Goal: Task Accomplishment & Management: Manage account settings

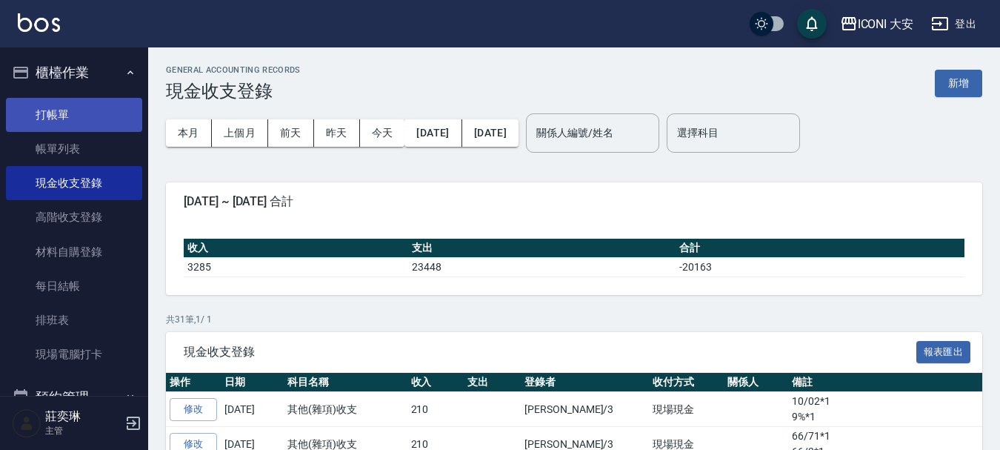
click at [86, 119] on link "打帳單" at bounding box center [74, 115] width 136 height 34
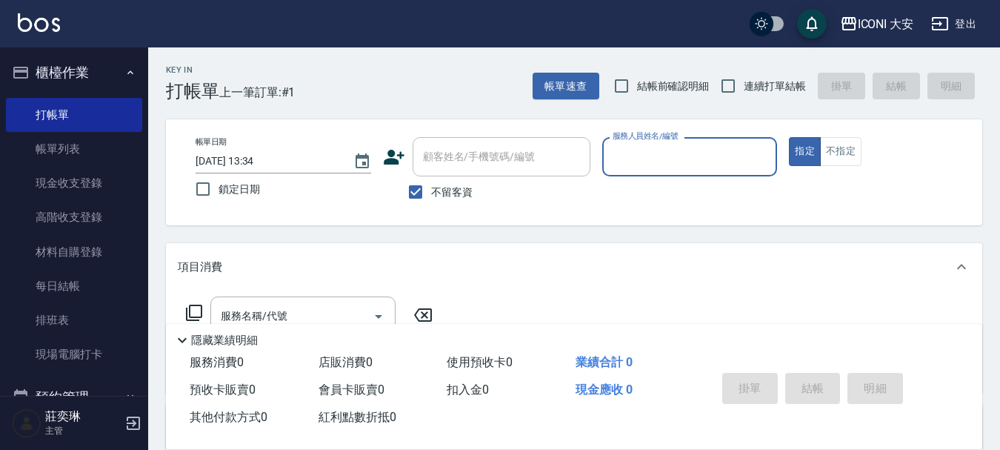
click at [689, 164] on input "服務人員姓名/編號" at bounding box center [690, 157] width 162 height 26
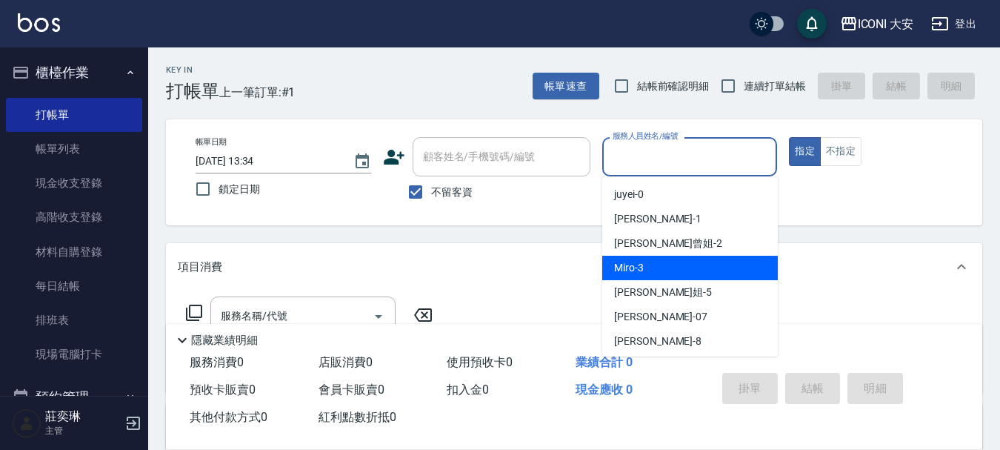
click at [664, 267] on div "Miro -3" at bounding box center [690, 268] width 176 height 24
type input "Miro-3"
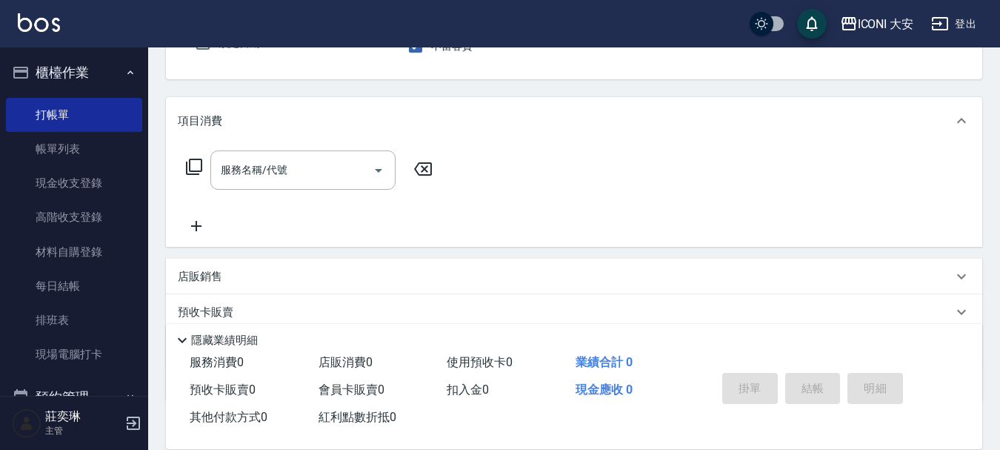
scroll to position [148, 0]
click at [183, 162] on div "服務名稱/代號 服務名稱/代號" at bounding box center [310, 167] width 264 height 39
click at [186, 162] on icon at bounding box center [194, 164] width 16 height 16
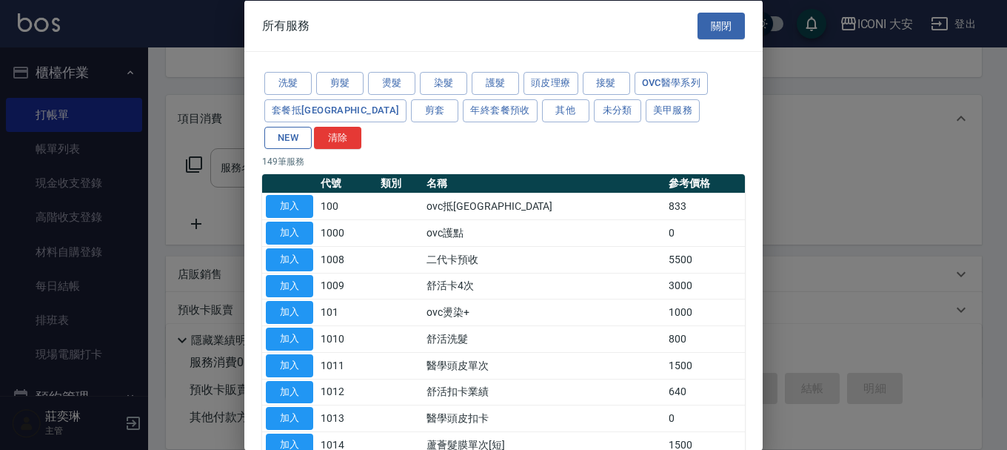
click at [312, 126] on button "NEW" at bounding box center [287, 137] width 47 height 23
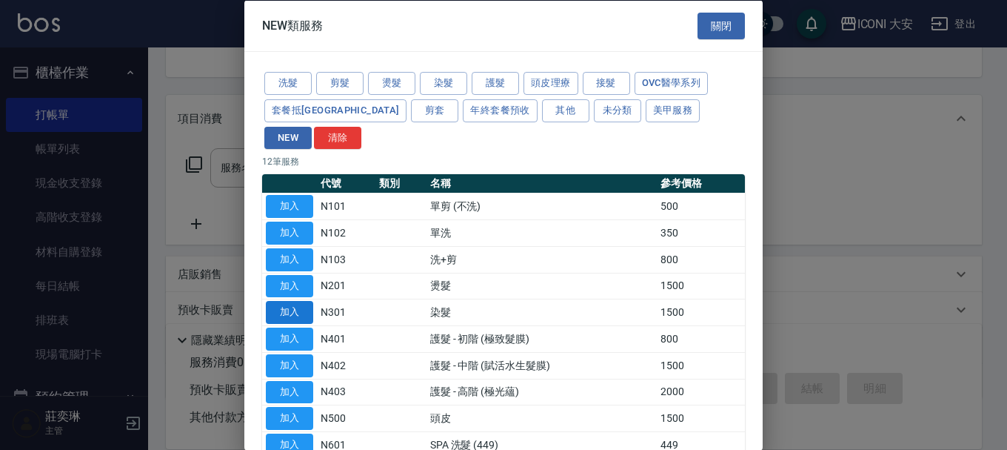
click at [295, 301] on button "加入" at bounding box center [289, 312] width 47 height 23
type input "染髮(N301)"
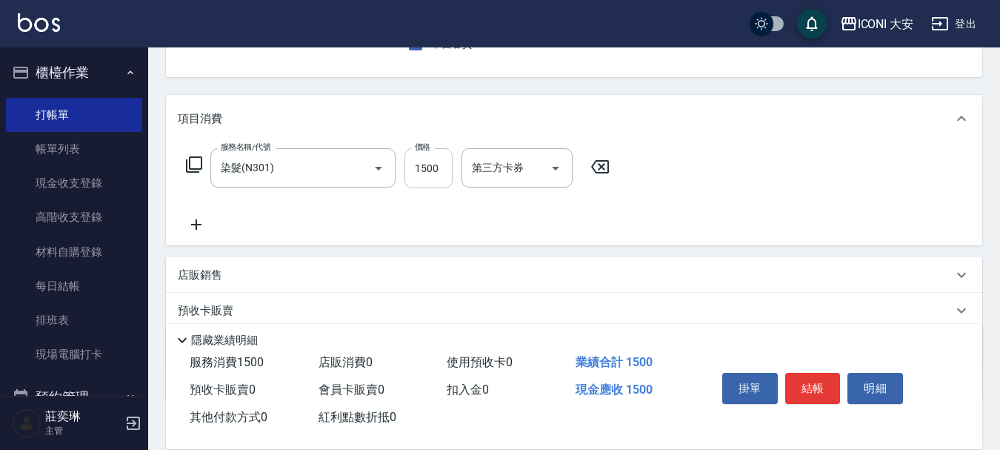
click at [431, 173] on input "1500" at bounding box center [428, 168] width 48 height 40
type input "600"
click at [812, 378] on button "結帳" at bounding box center [813, 388] width 56 height 31
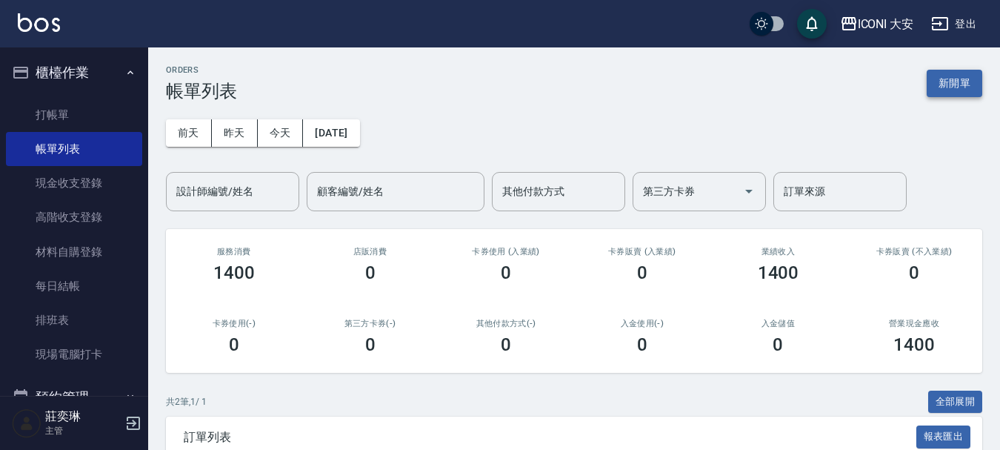
click at [944, 73] on button "新開單" at bounding box center [955, 83] width 56 height 27
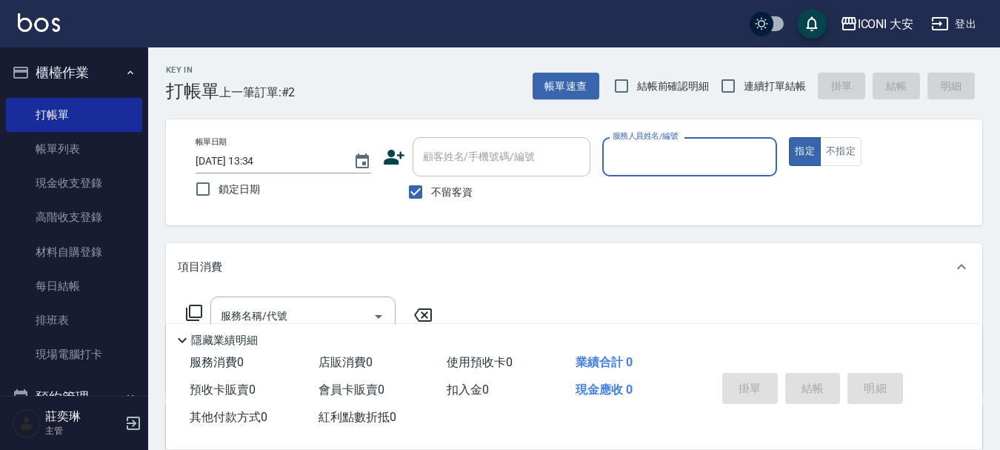
click at [644, 157] on input "服務人員姓名/編號" at bounding box center [690, 157] width 162 height 26
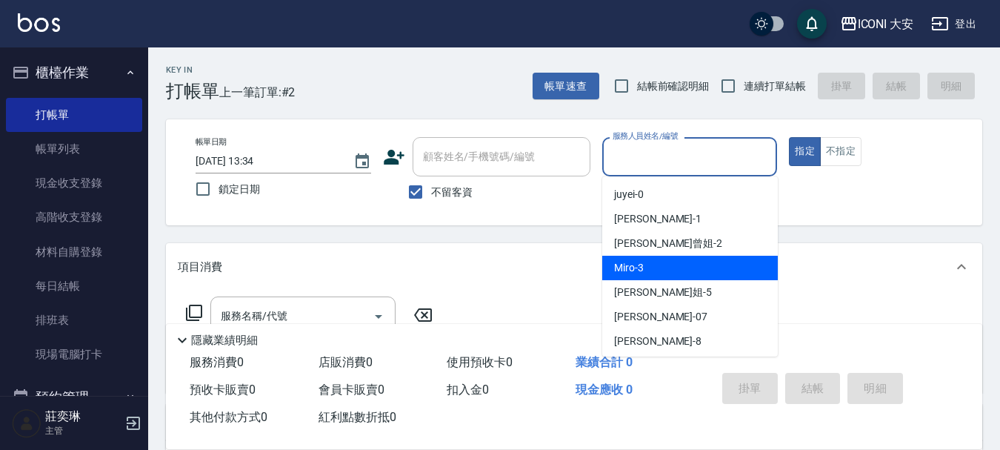
click at [664, 262] on div "Miro -3" at bounding box center [690, 268] width 176 height 24
type input "Miro-3"
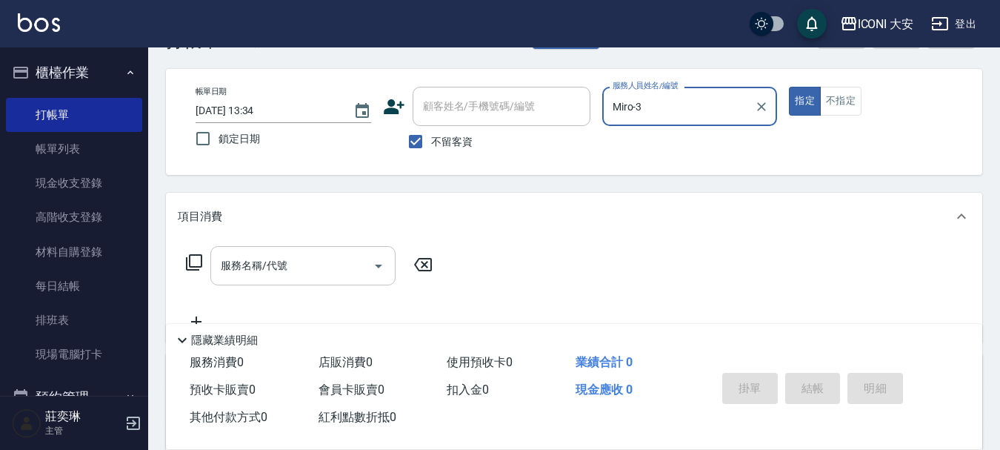
scroll to position [74, 0]
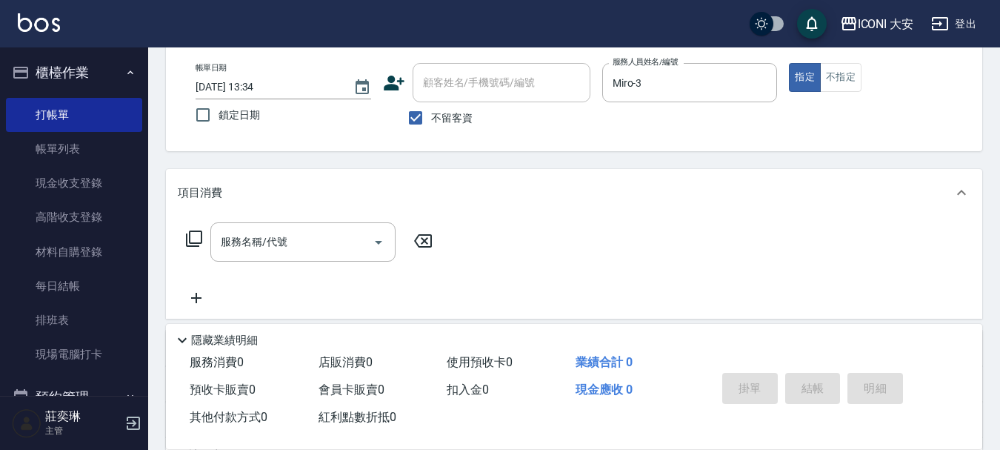
click at [196, 237] on icon at bounding box center [194, 239] width 18 height 18
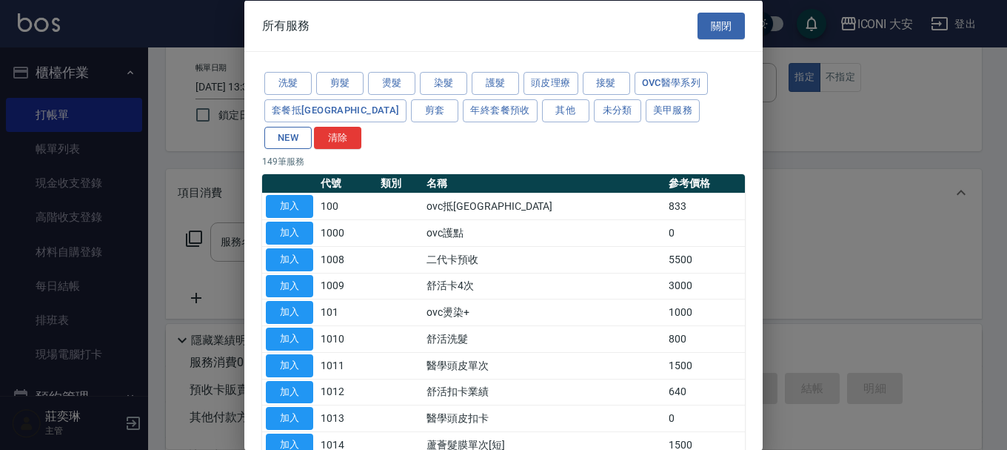
click at [312, 126] on button "NEW" at bounding box center [287, 137] width 47 height 23
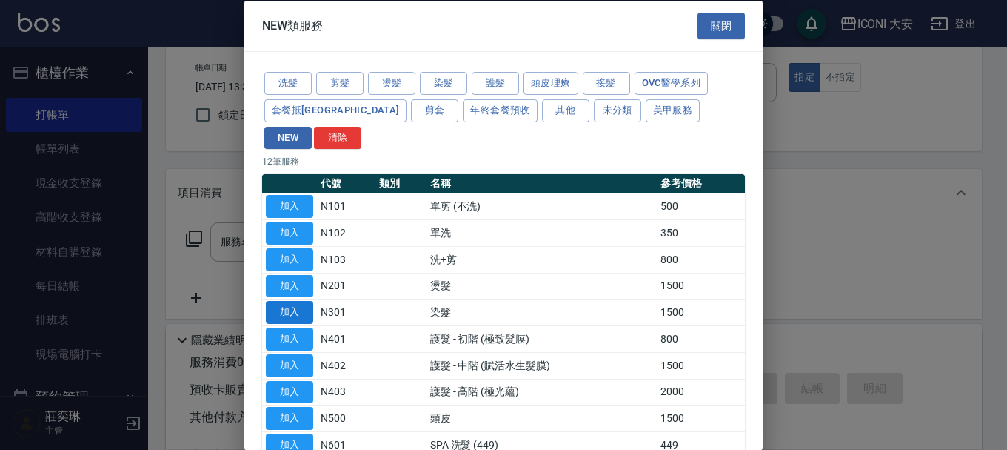
click at [282, 301] on button "加入" at bounding box center [289, 312] width 47 height 23
type input "染髮(N301)"
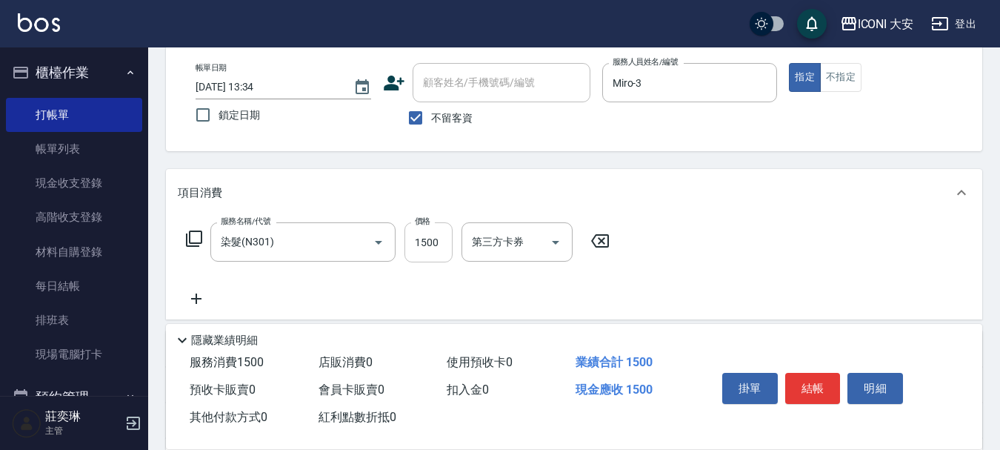
click at [440, 253] on input "1500" at bounding box center [428, 242] width 48 height 40
type input "1939"
click at [813, 374] on button "結帳" at bounding box center [813, 388] width 56 height 31
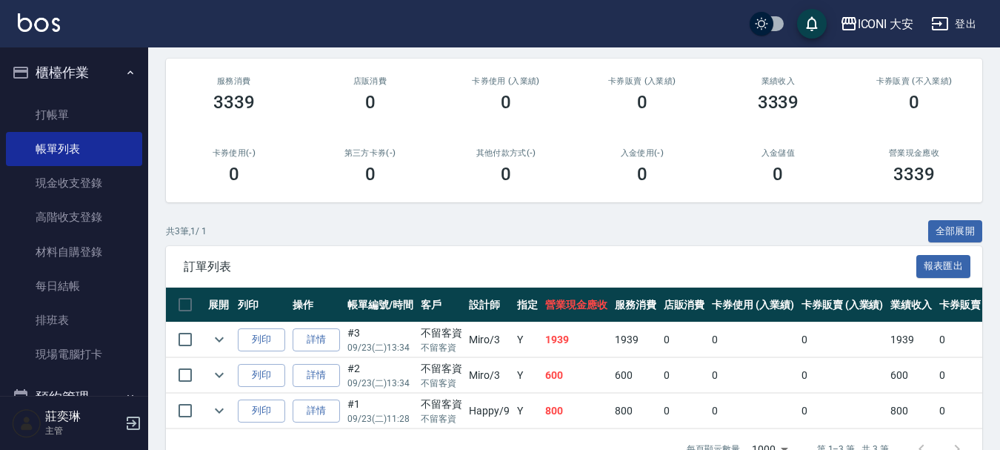
scroll to position [219, 0]
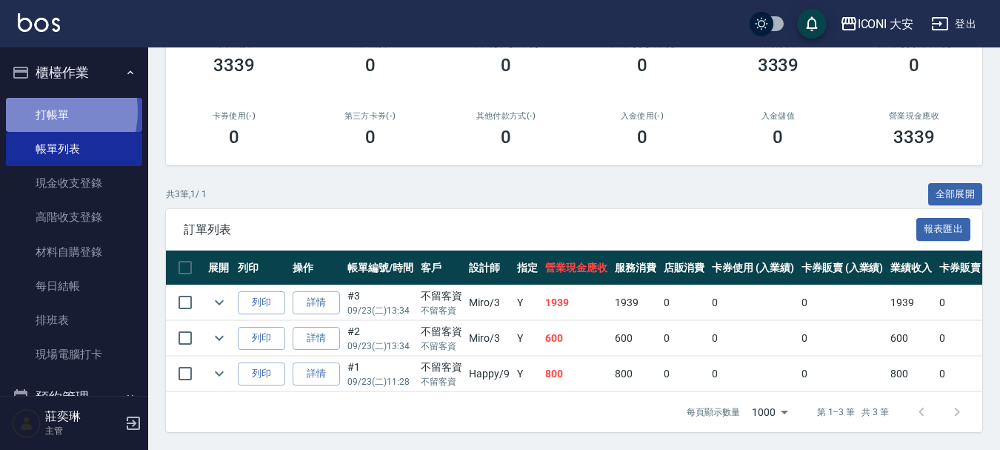
click at [44, 111] on link "打帳單" at bounding box center [74, 115] width 136 height 34
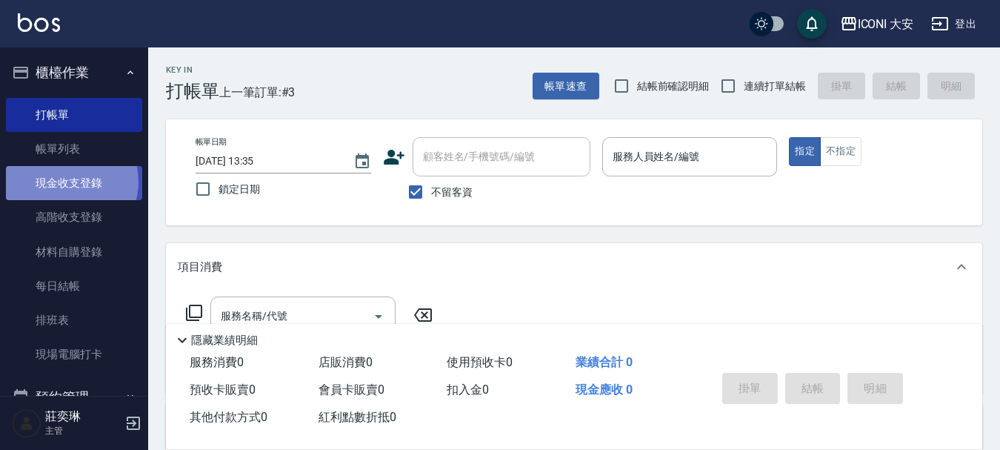
click at [67, 181] on link "現金收支登錄" at bounding box center [74, 183] width 136 height 34
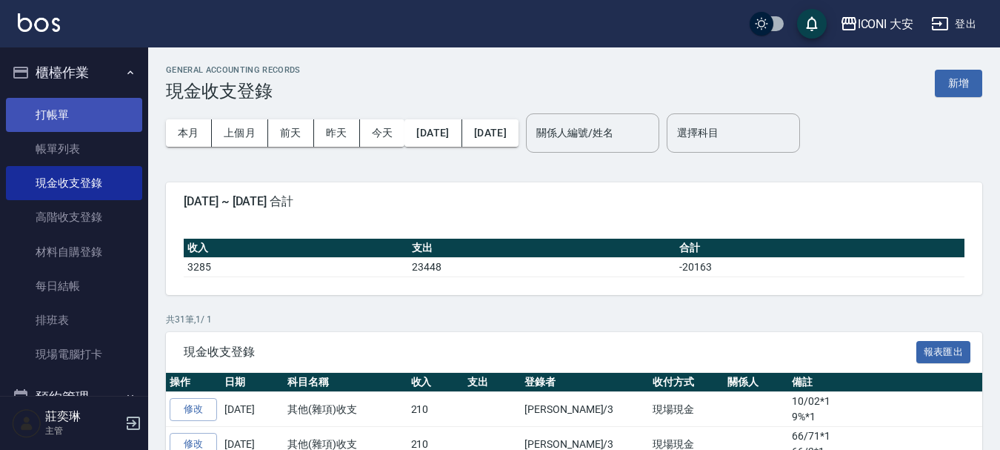
click at [131, 127] on link "打帳單" at bounding box center [74, 115] width 136 height 34
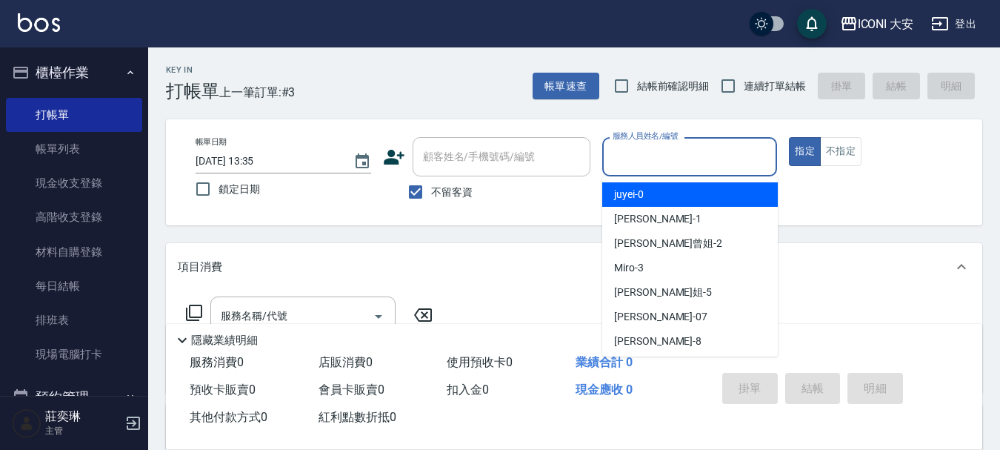
click at [691, 161] on input "服務人員姓名/編號" at bounding box center [690, 157] width 162 height 26
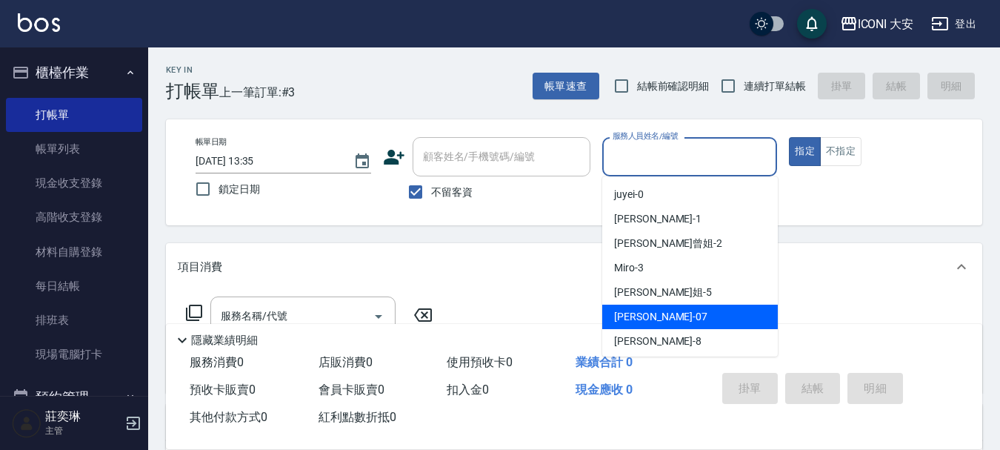
click at [661, 324] on div "[PERSON_NAME] -07" at bounding box center [690, 316] width 176 height 24
type input "[PERSON_NAME]-07"
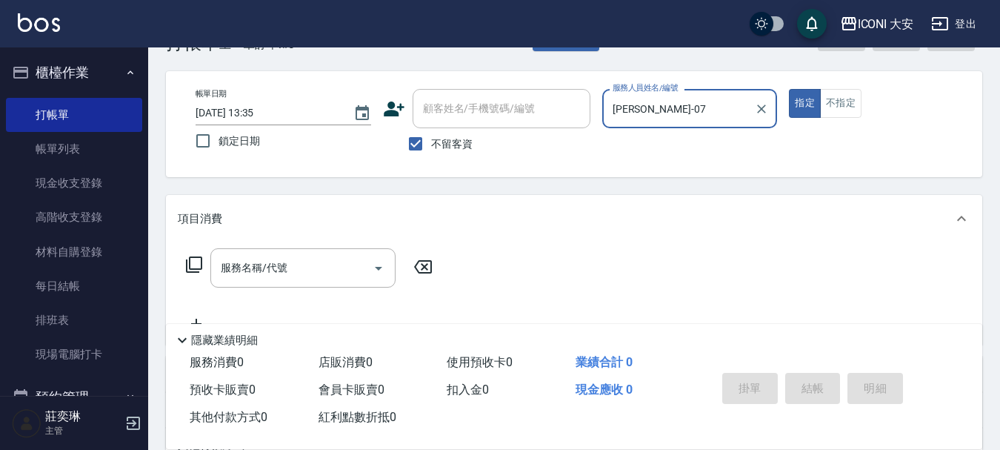
scroll to position [74, 0]
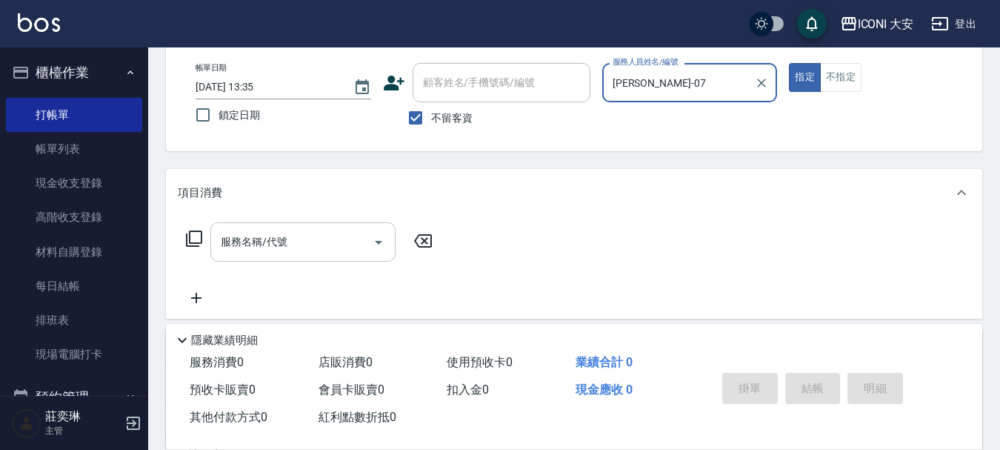
click at [320, 240] on input "服務名稱/代號" at bounding box center [292, 242] width 150 height 26
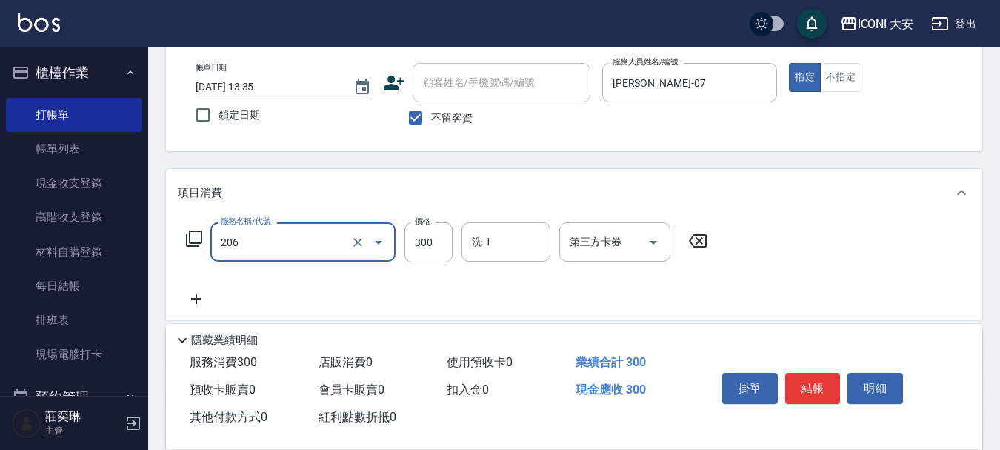
type input "洗髮(206)"
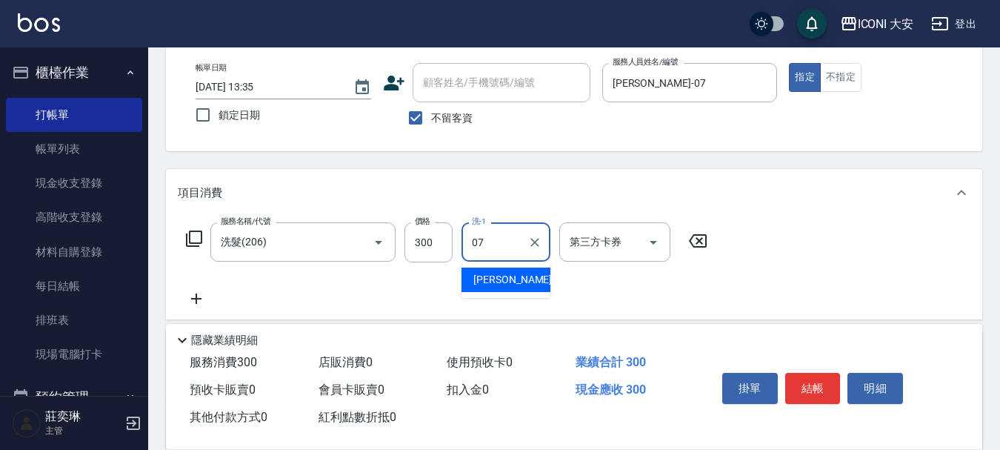
type input "[PERSON_NAME]-07"
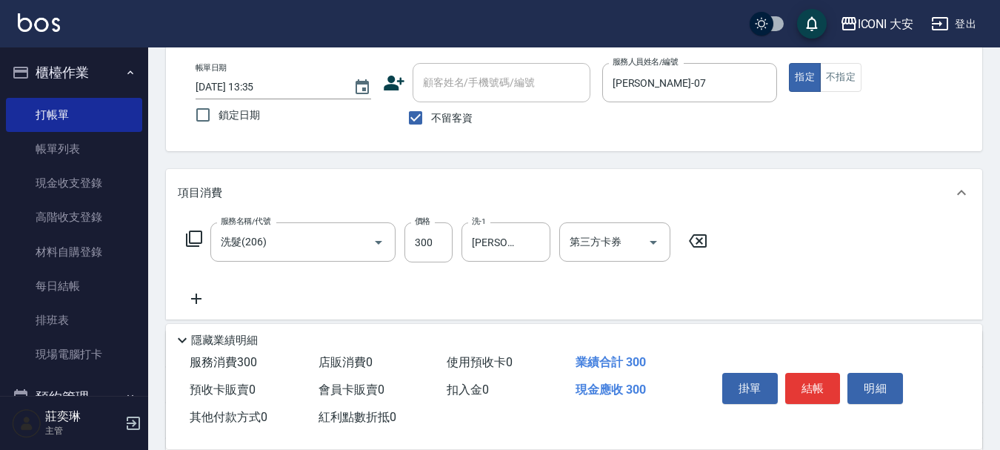
click at [194, 299] on icon at bounding box center [196, 298] width 10 height 10
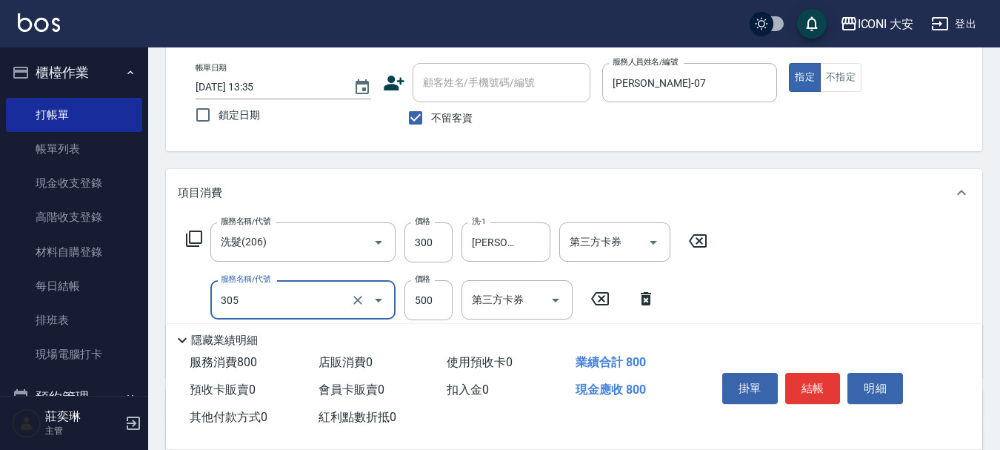
type input "剪髮(305)"
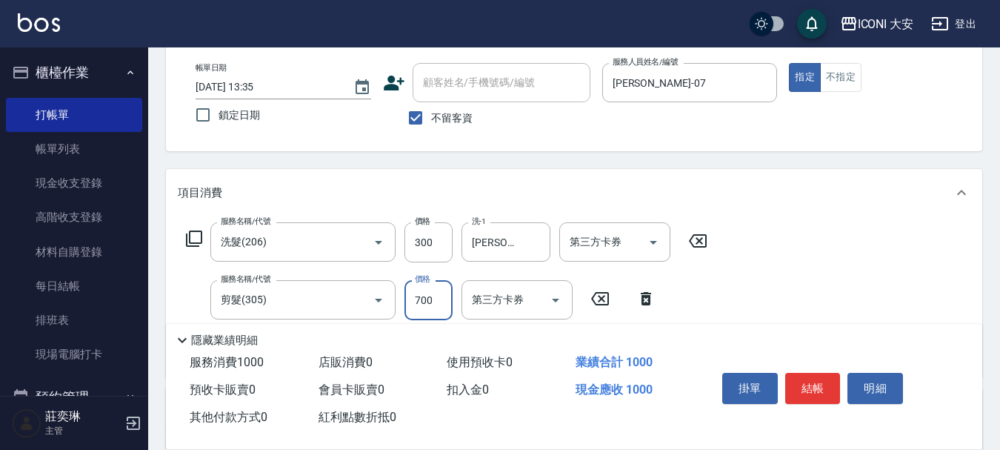
type input "700"
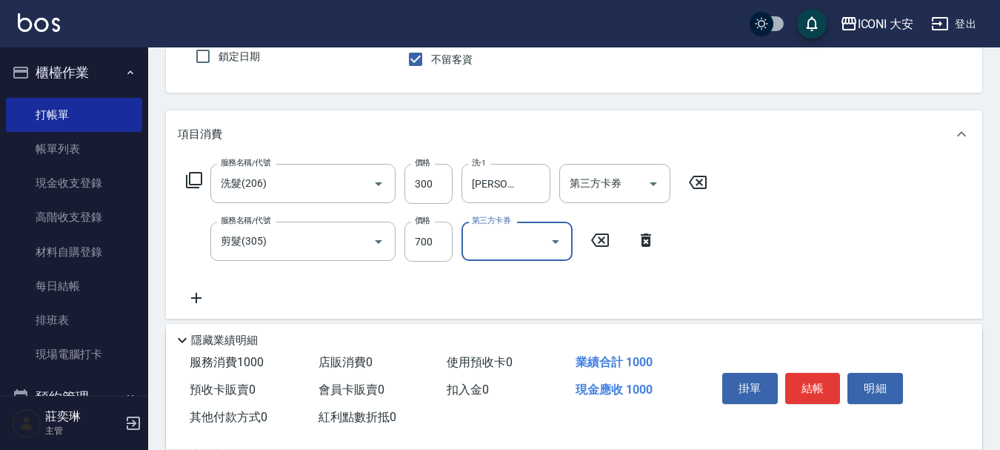
scroll to position [296, 0]
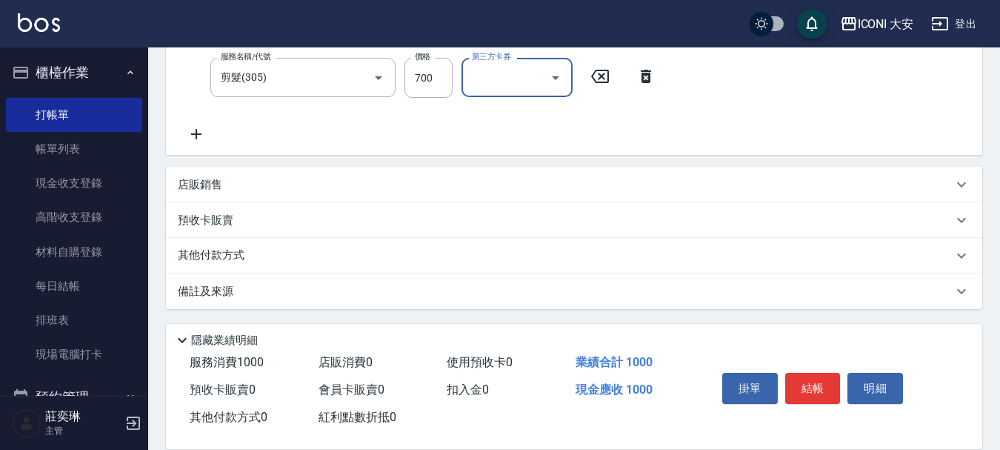
click at [196, 135] on icon at bounding box center [196, 134] width 10 height 10
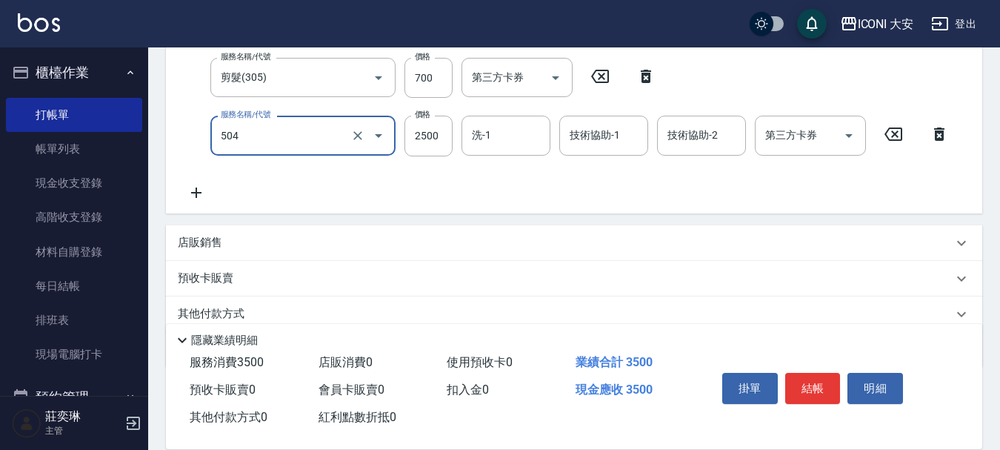
type input "染髮(504)"
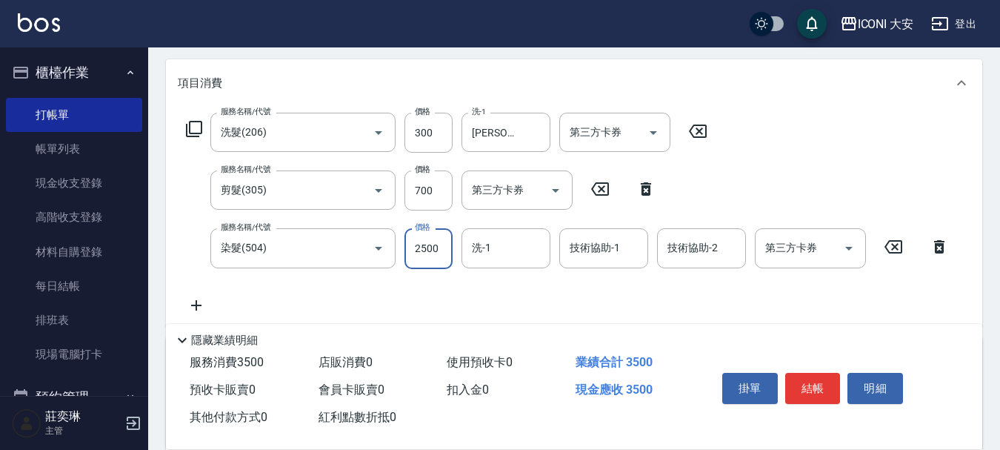
scroll to position [148, 0]
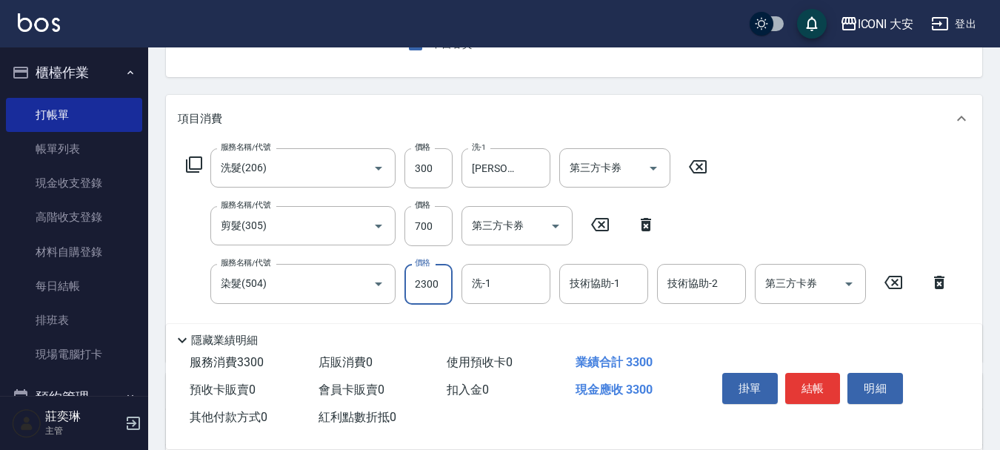
type input "2300"
click at [821, 387] on button "結帳" at bounding box center [813, 388] width 56 height 31
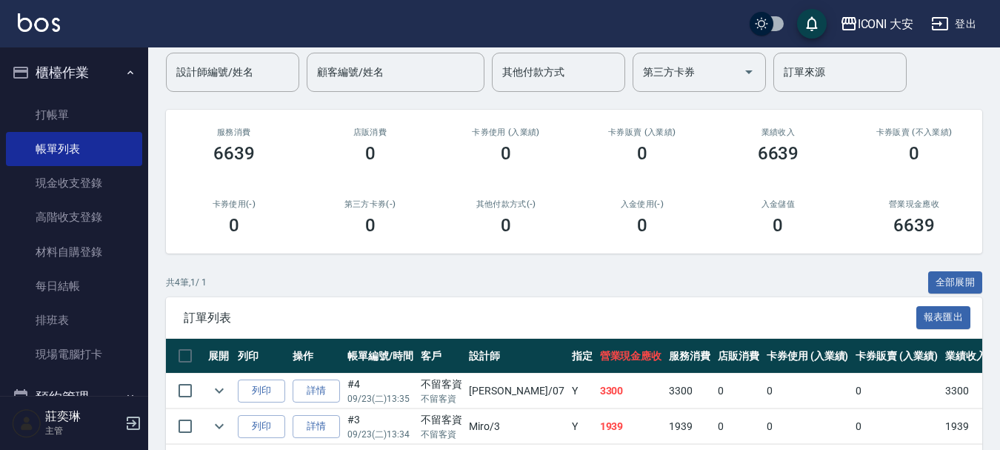
scroll to position [254, 0]
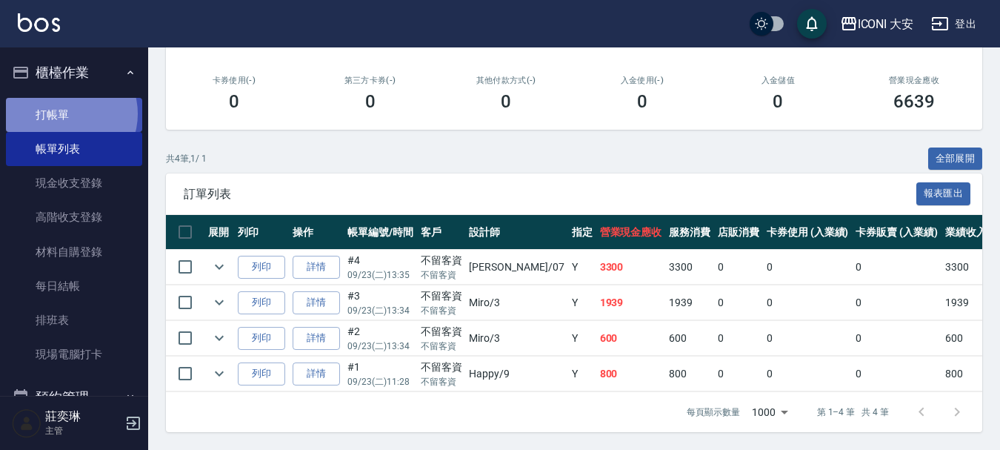
click at [67, 113] on link "打帳單" at bounding box center [74, 115] width 136 height 34
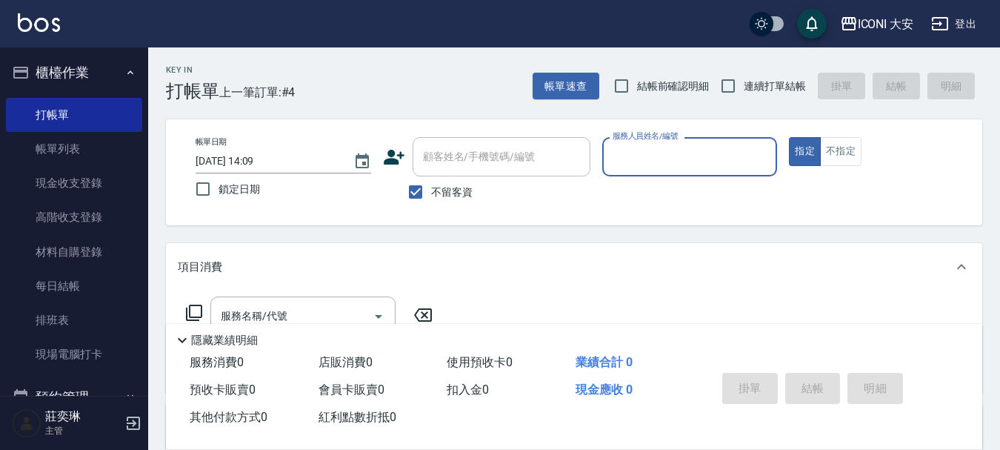
click at [716, 164] on input "服務人員姓名/編號" at bounding box center [690, 157] width 162 height 26
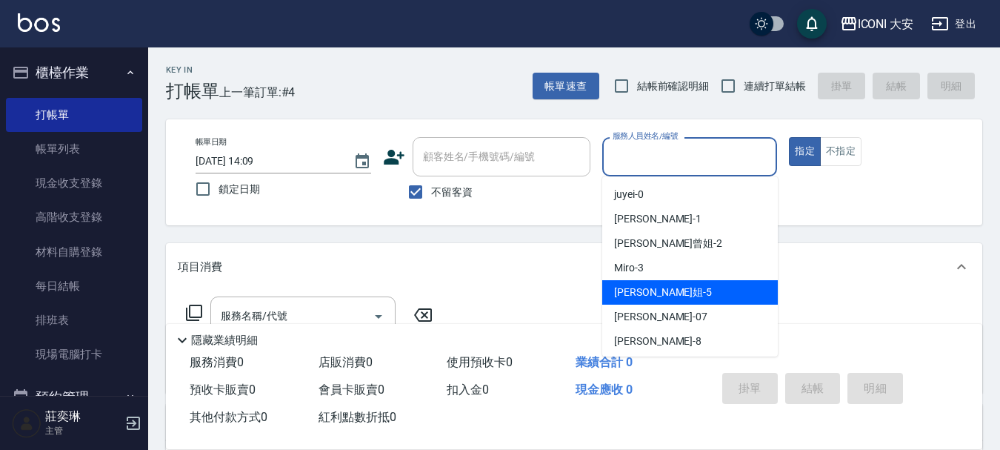
scroll to position [27, 0]
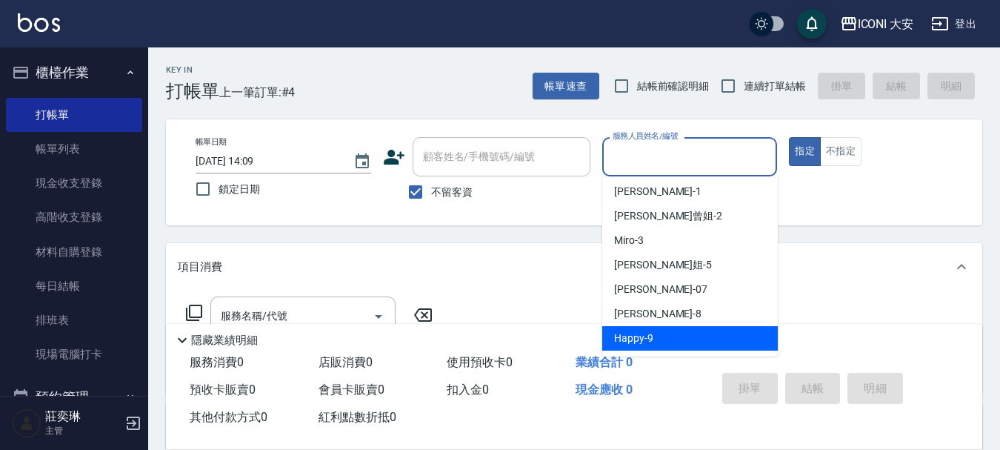
click at [677, 337] on div "Happy -9" at bounding box center [690, 338] width 176 height 24
type input "Happy-9"
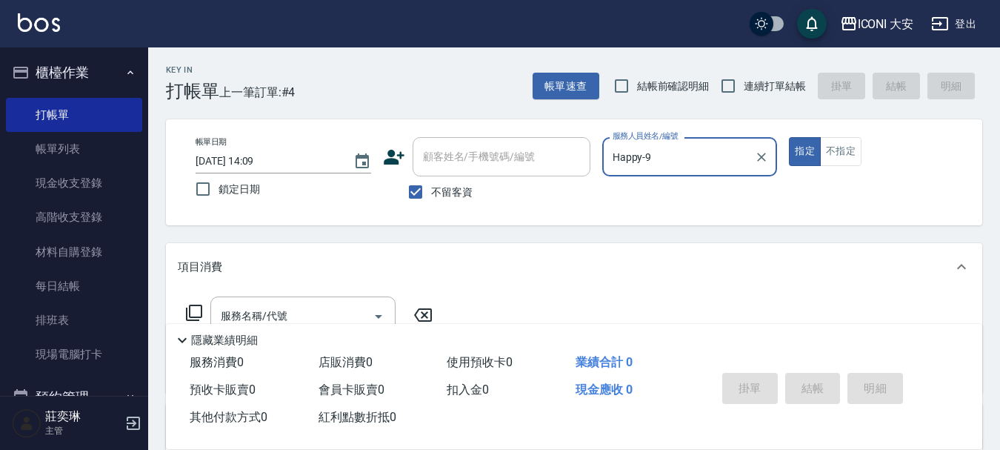
scroll to position [222, 0]
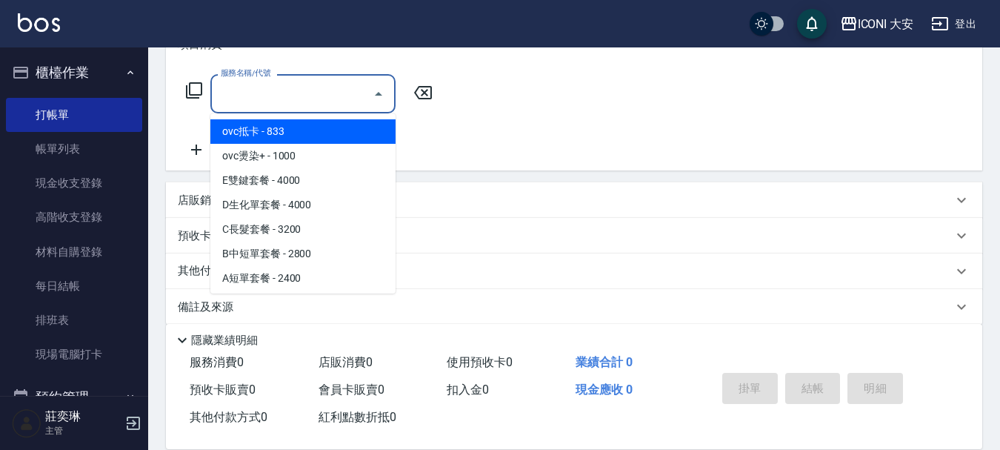
click at [302, 99] on input "服務名稱/代號" at bounding box center [292, 94] width 150 height 26
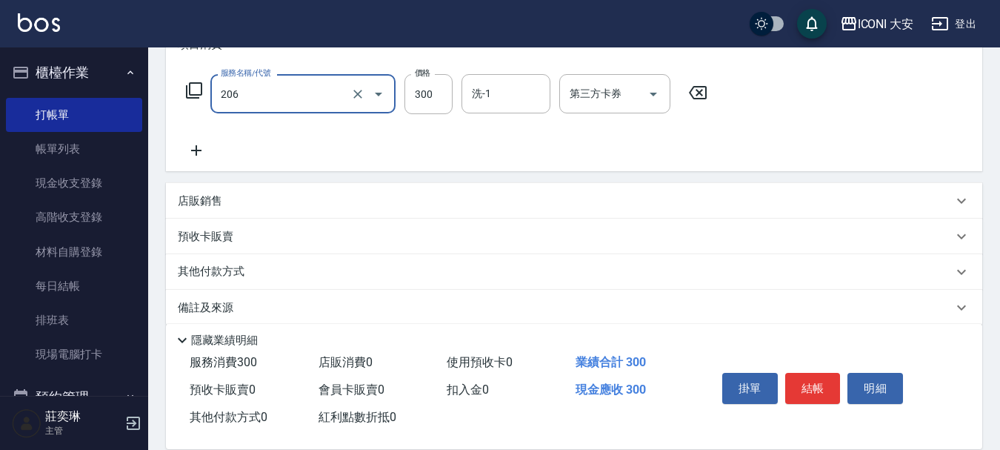
type input "洗髮(206)"
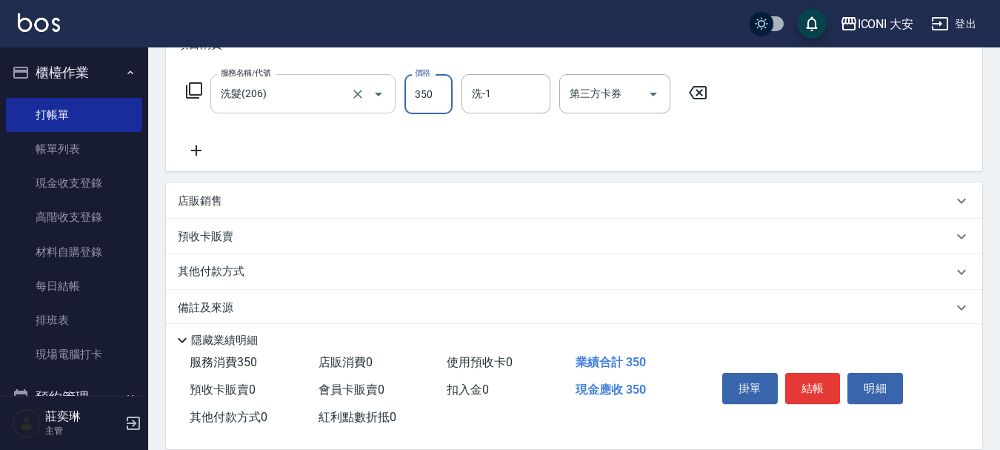
type input "350"
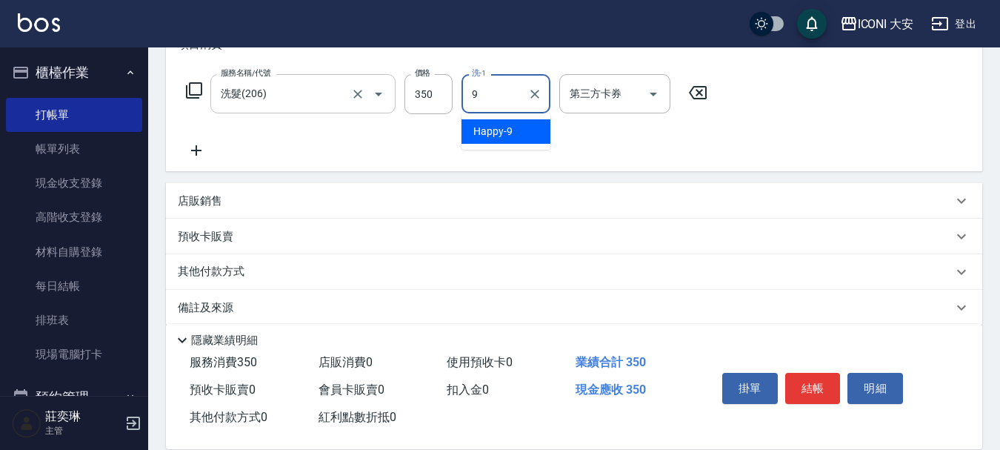
type input "Happy-9"
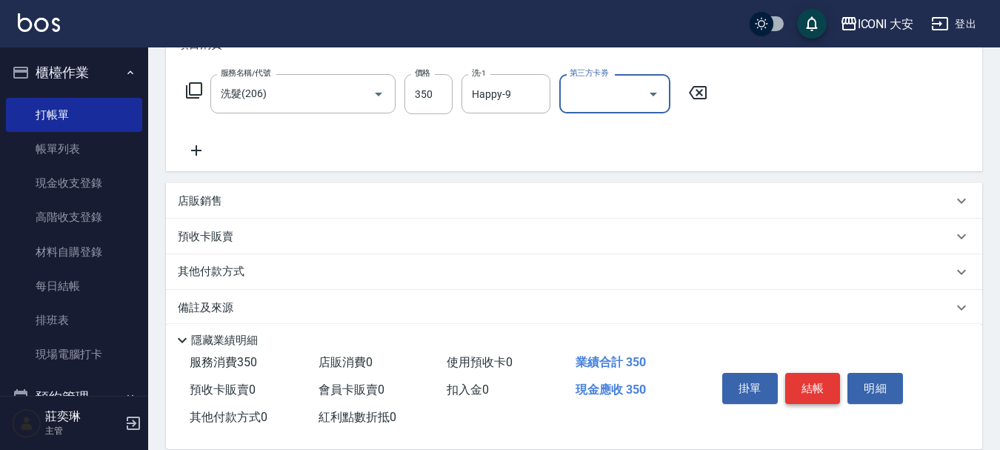
click at [812, 379] on button "結帳" at bounding box center [813, 388] width 56 height 31
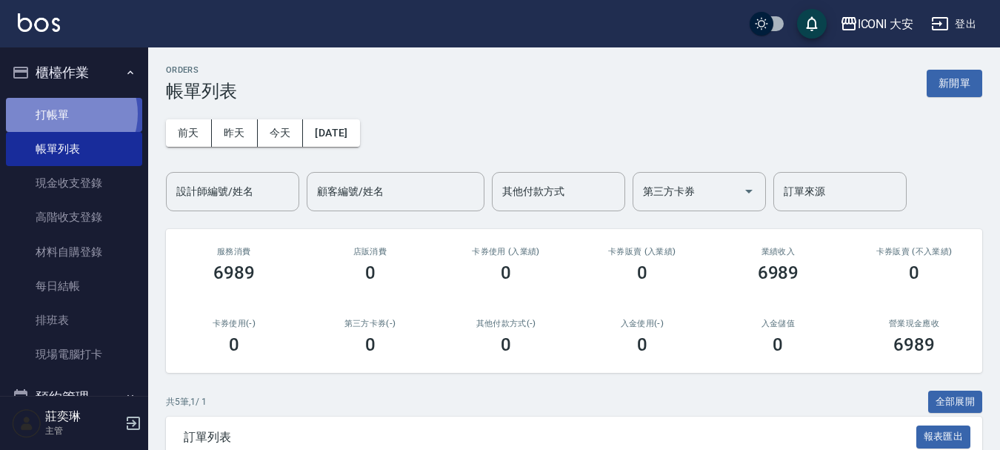
click at [69, 113] on link "打帳單" at bounding box center [74, 115] width 136 height 34
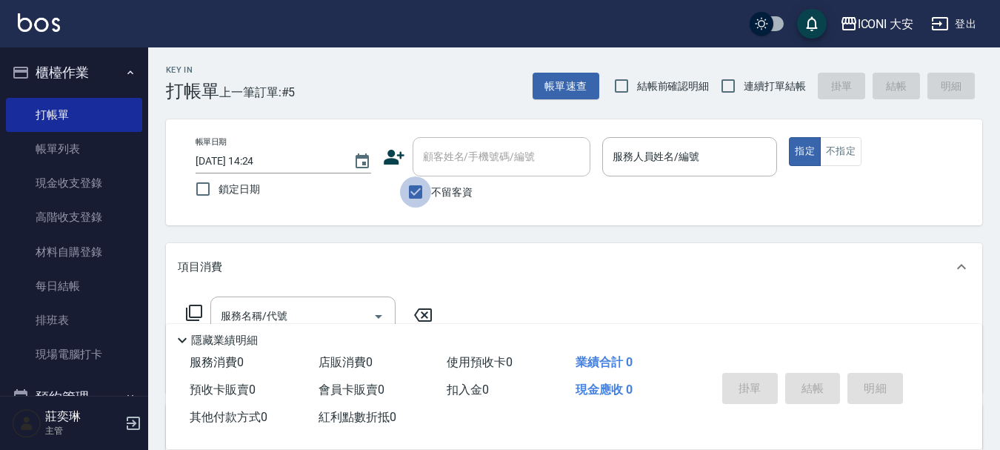
click at [415, 193] on input "不留客資" at bounding box center [415, 191] width 31 height 31
checkbox input "false"
click at [470, 161] on div "顧客姓名/手機號碼/編號 顧客姓名/手機號碼/編號" at bounding box center [502, 156] width 178 height 39
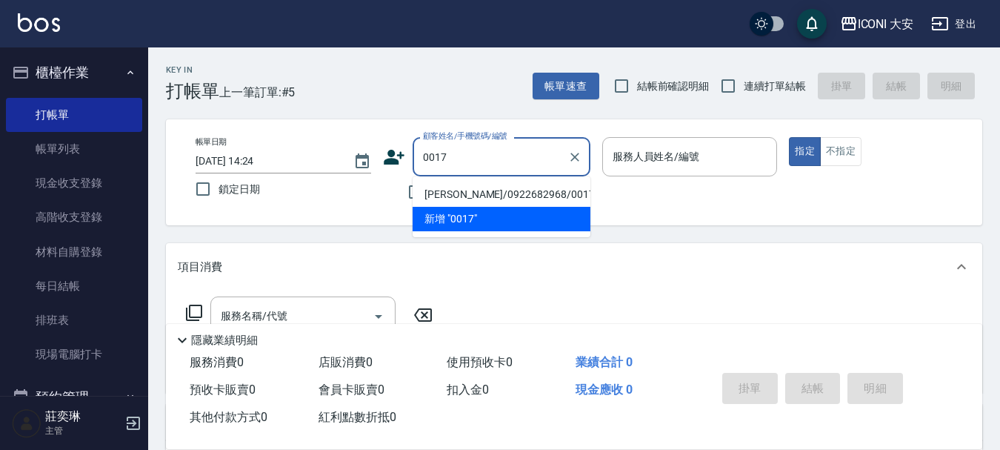
click at [500, 194] on li "[PERSON_NAME]/0922682968/0017" at bounding box center [502, 194] width 178 height 24
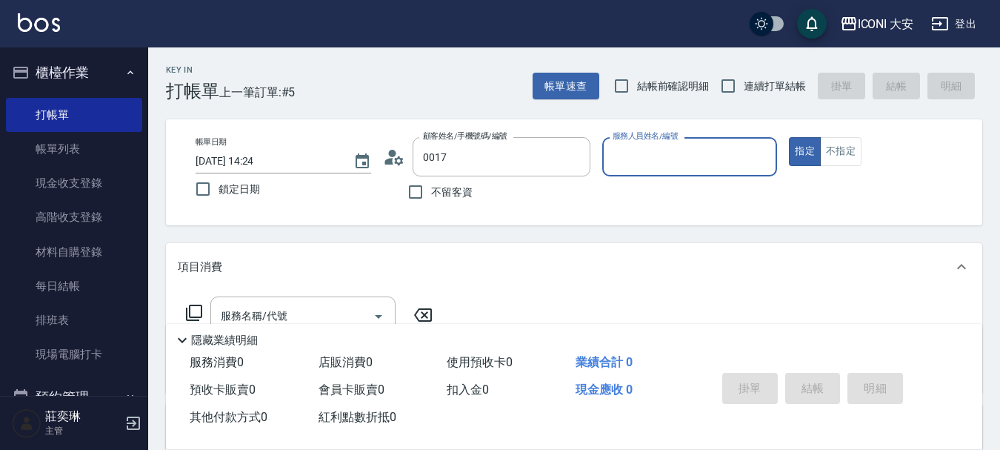
type input "[PERSON_NAME]/0922682968/0017"
type input "[PERSON_NAME]曾姐-2"
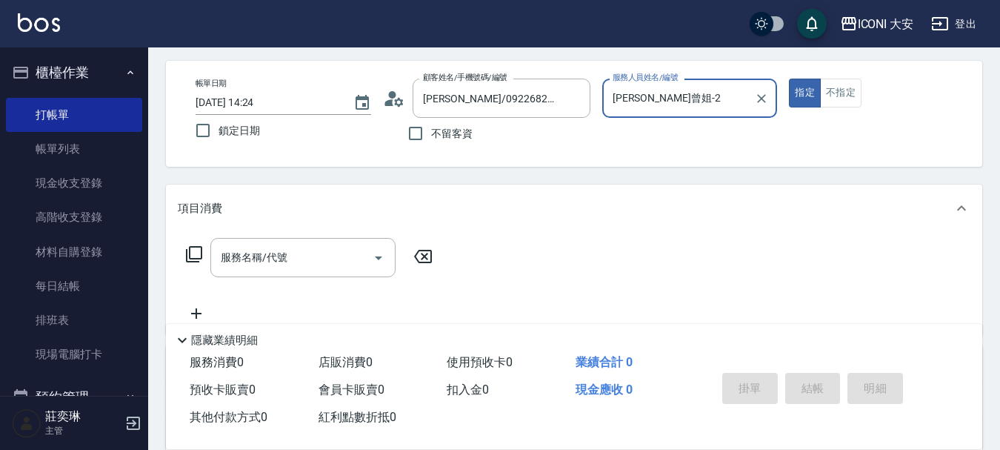
scroll to position [148, 0]
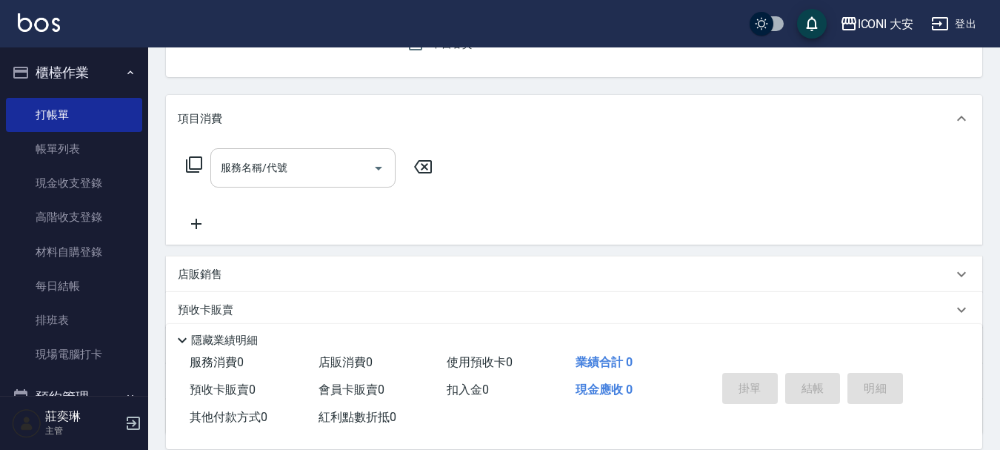
click at [303, 159] on input "服務名稱/代號" at bounding box center [292, 168] width 150 height 26
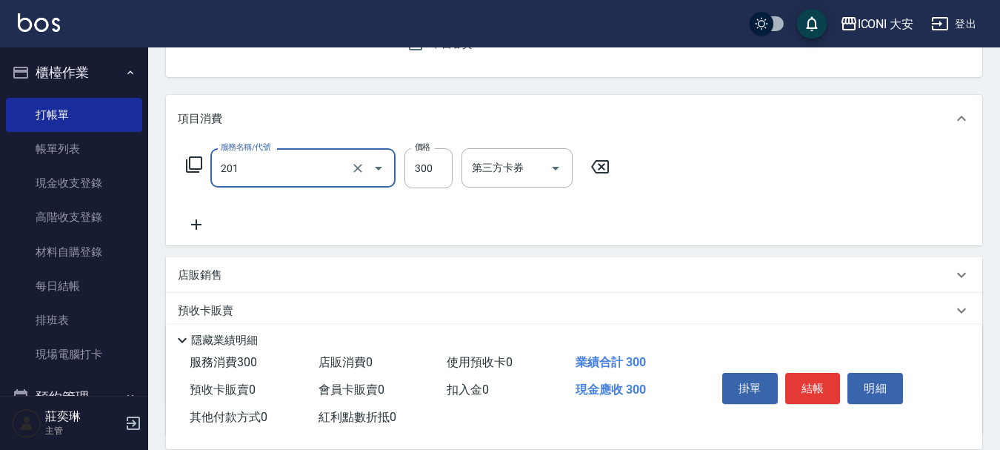
type input "張.曾洗髮　(201)"
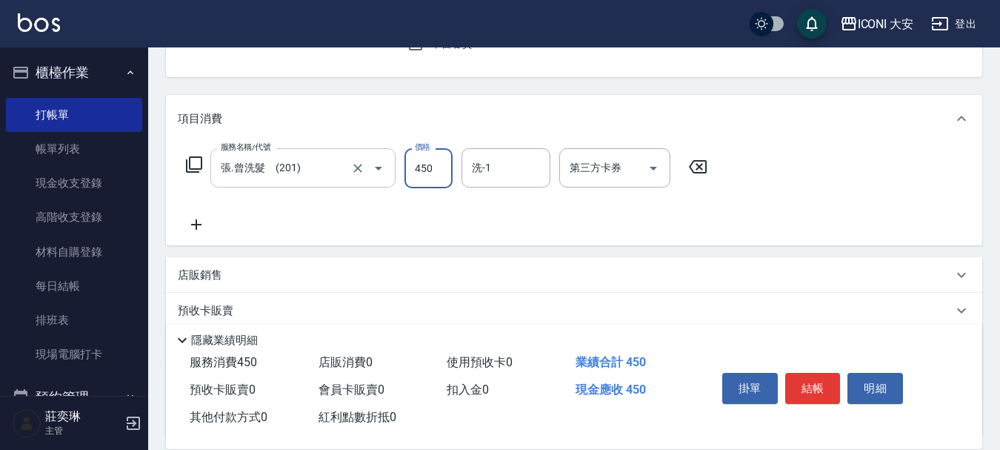
type input "450"
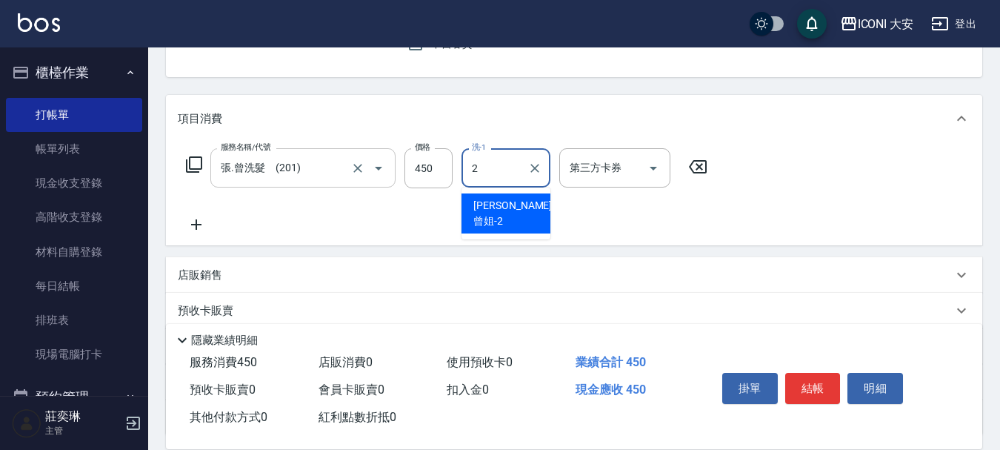
type input "[PERSON_NAME]曾姐-2"
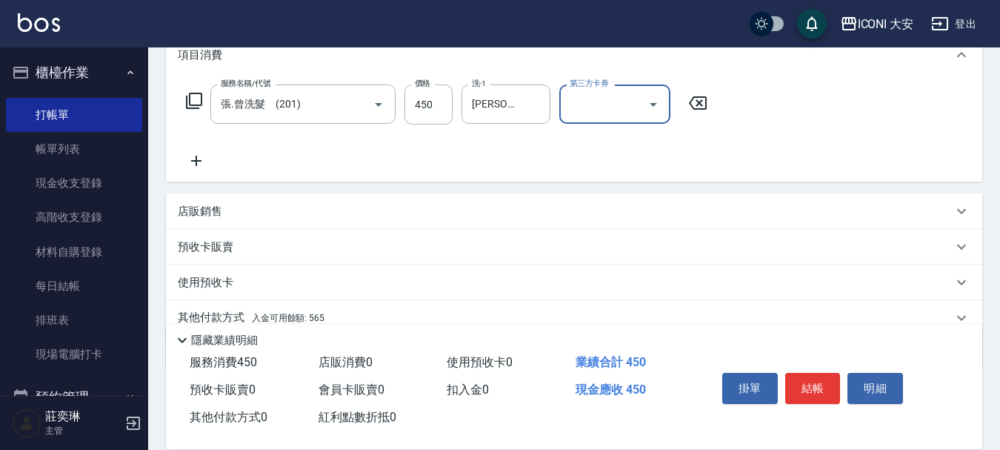
scroll to position [276, 0]
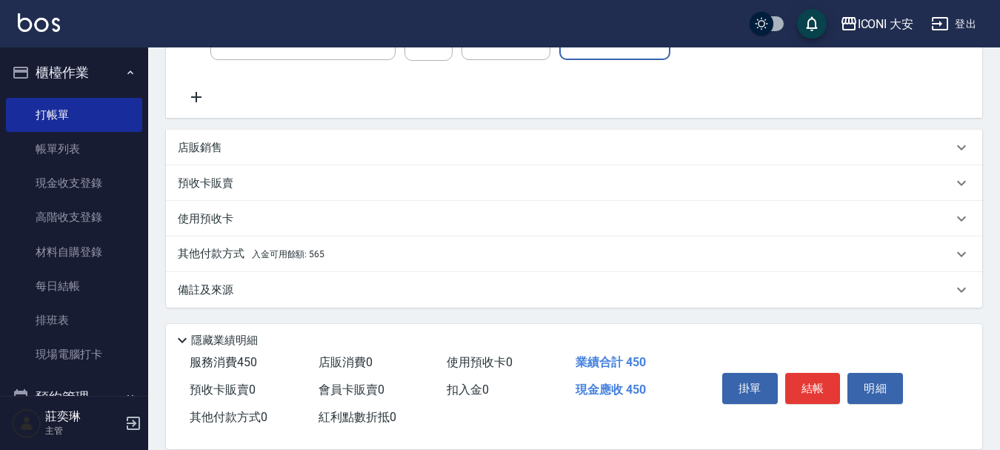
drag, startPoint x: 267, startPoint y: 250, endPoint x: 281, endPoint y: 251, distance: 14.2
click at [268, 250] on span "入金可用餘額: 565" at bounding box center [288, 254] width 73 height 10
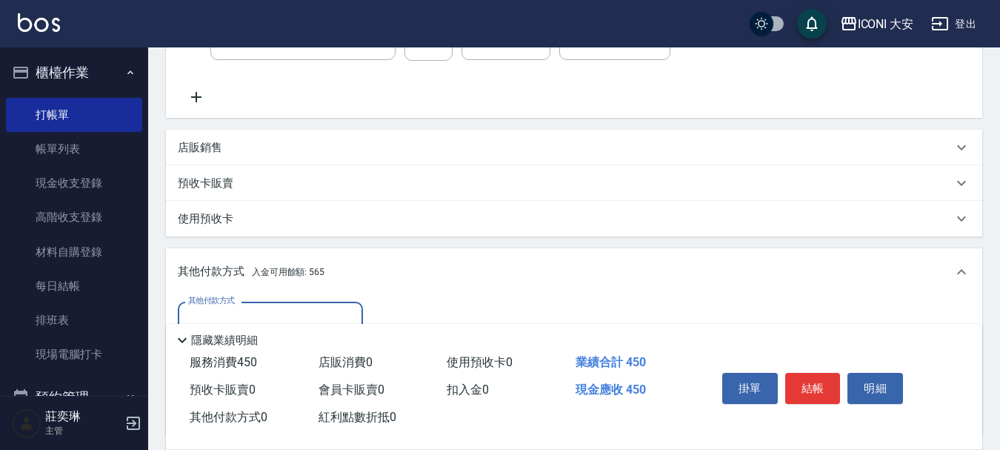
scroll to position [450, 0]
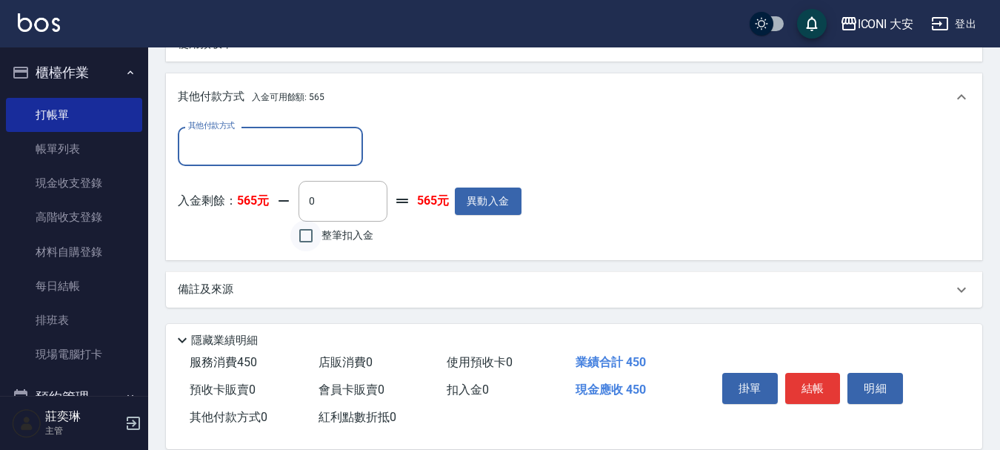
click at [304, 237] on input "整筆扣入金" at bounding box center [305, 235] width 31 height 31
checkbox input "true"
type input "450"
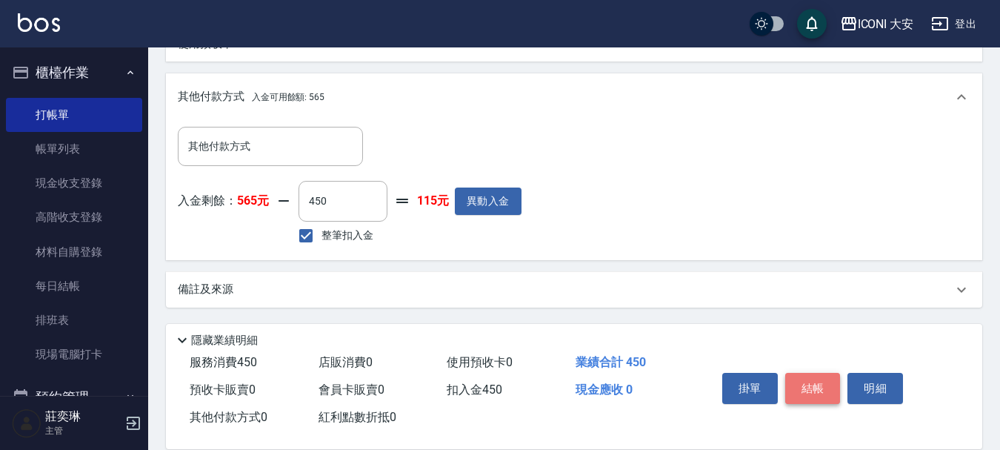
click at [821, 379] on button "結帳" at bounding box center [813, 388] width 56 height 31
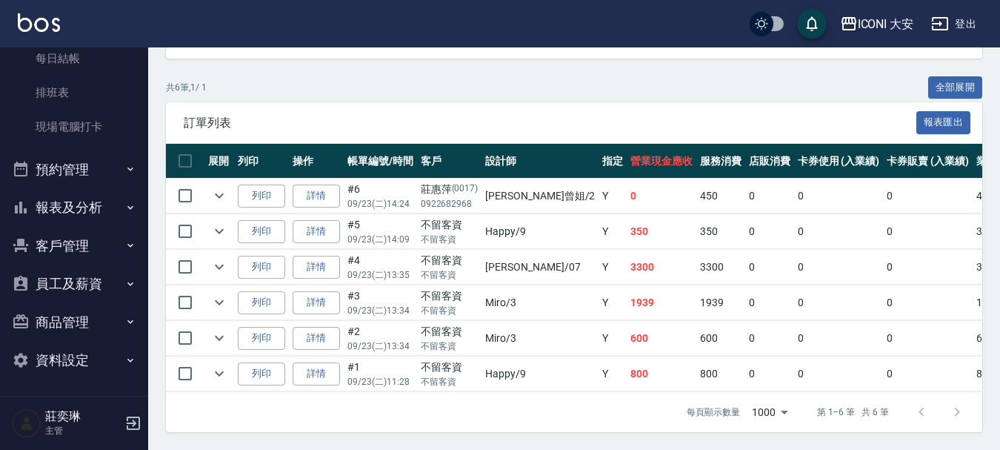
scroll to position [229, 0]
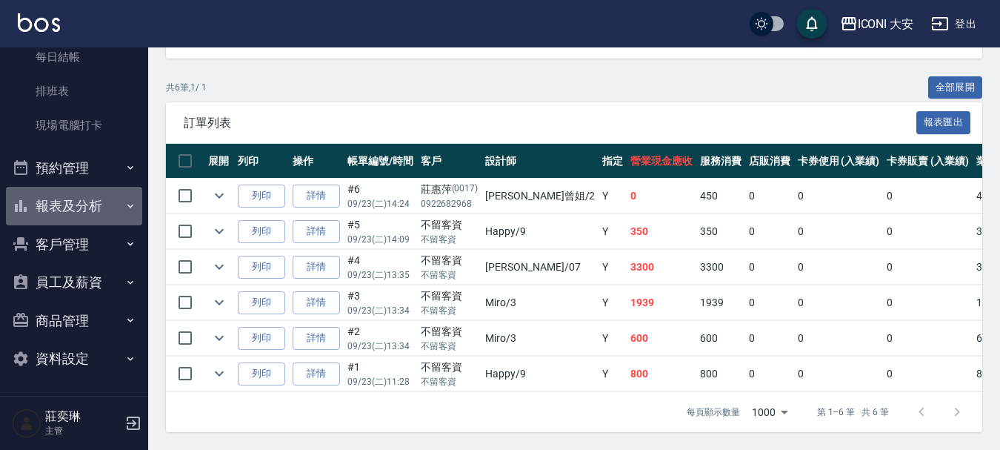
click at [74, 201] on button "報表及分析" at bounding box center [74, 206] width 136 height 39
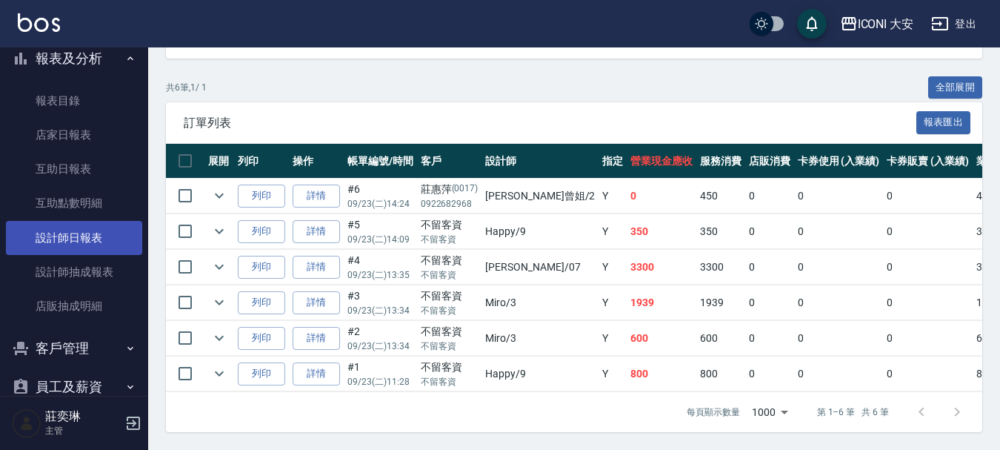
scroll to position [377, 0]
click at [77, 238] on link "設計師日報表" at bounding box center [74, 237] width 136 height 34
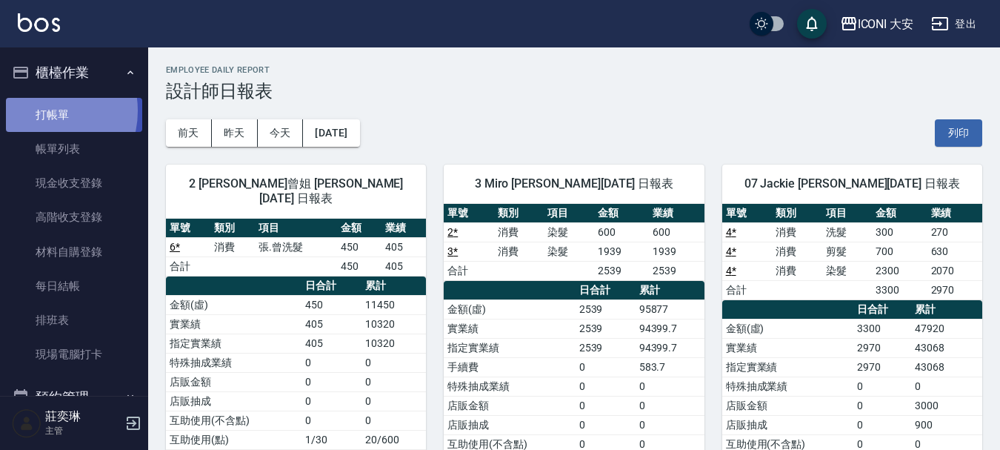
click at [41, 110] on link "打帳單" at bounding box center [74, 115] width 136 height 34
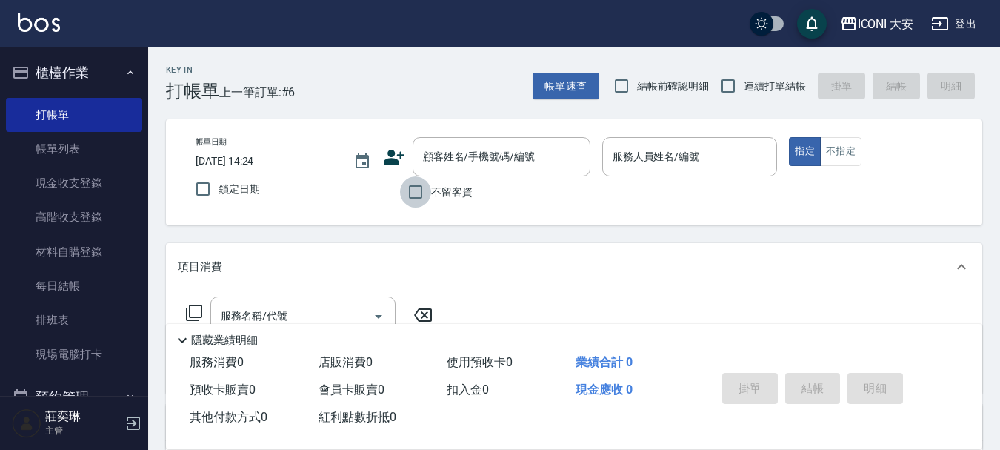
click at [415, 196] on input "不留客資" at bounding box center [415, 191] width 31 height 31
checkbox input "true"
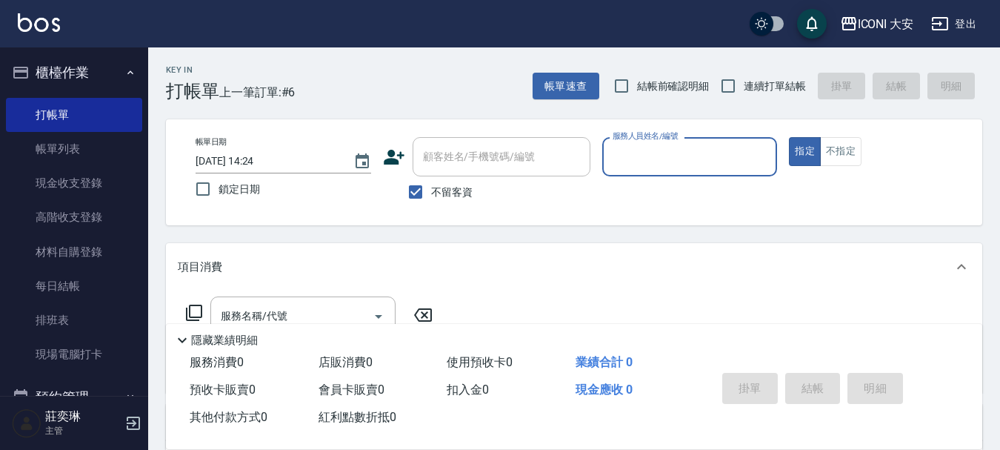
click at [663, 155] on input "服務人員姓名/編號" at bounding box center [690, 157] width 162 height 26
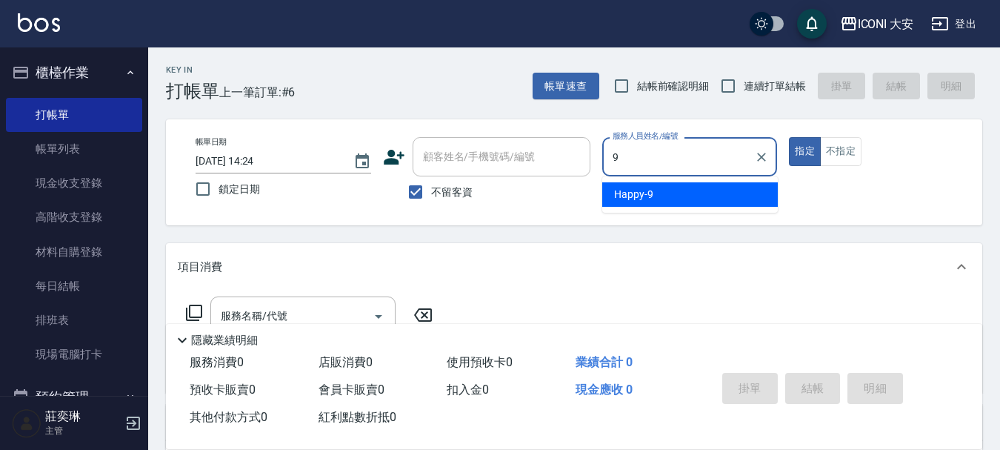
type input "Happy-9"
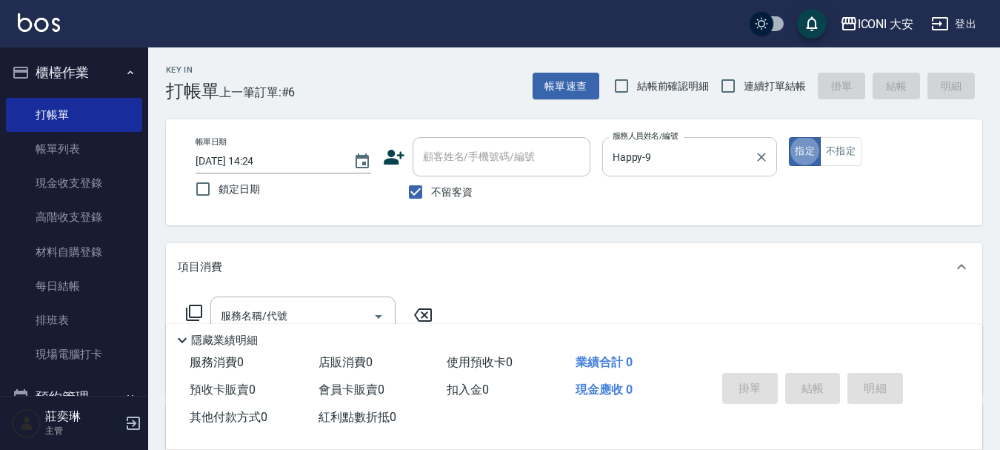
type button "true"
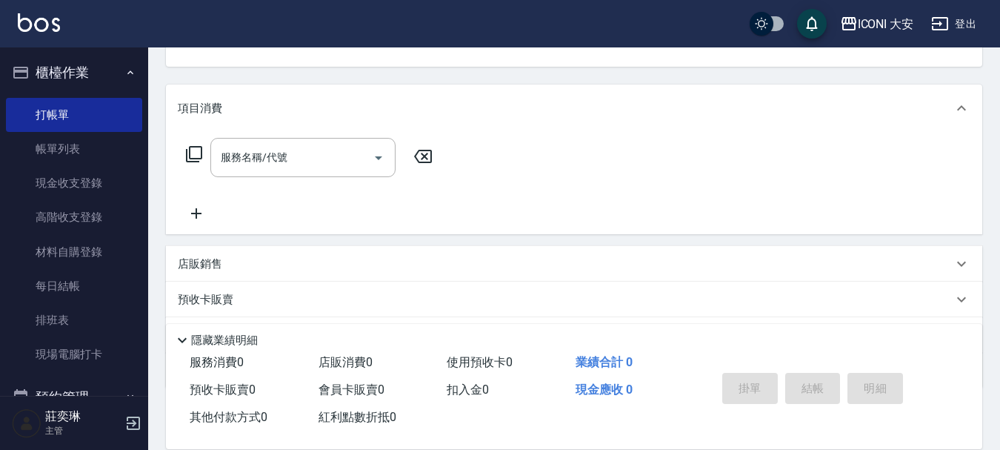
scroll to position [222, 0]
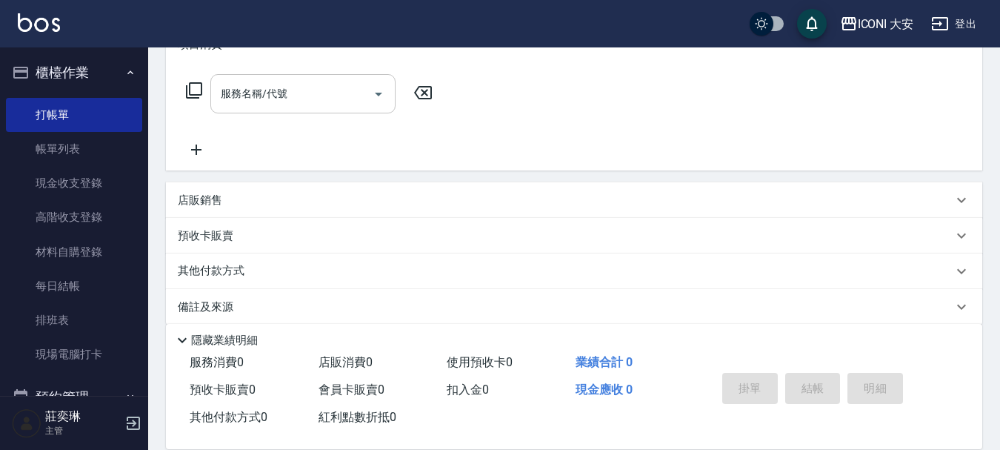
click at [339, 113] on div "服務名稱/代號" at bounding box center [302, 93] width 185 height 39
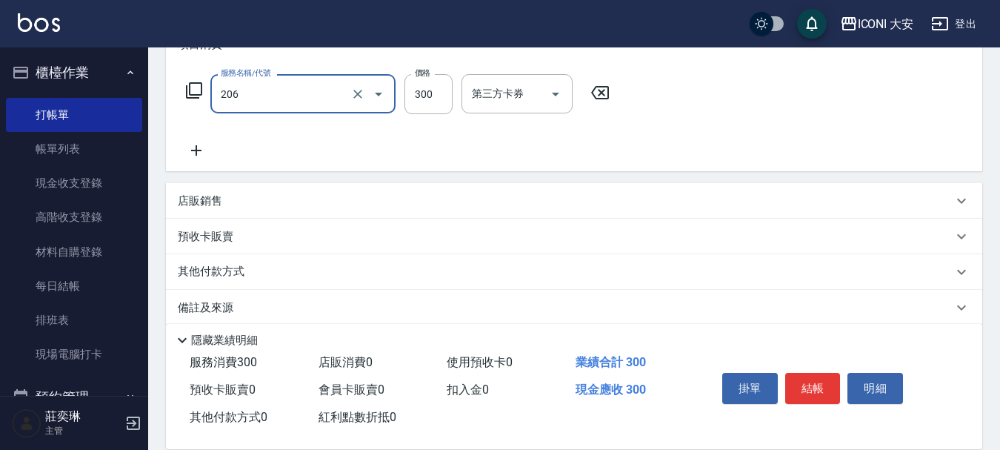
type input "洗髮(206)"
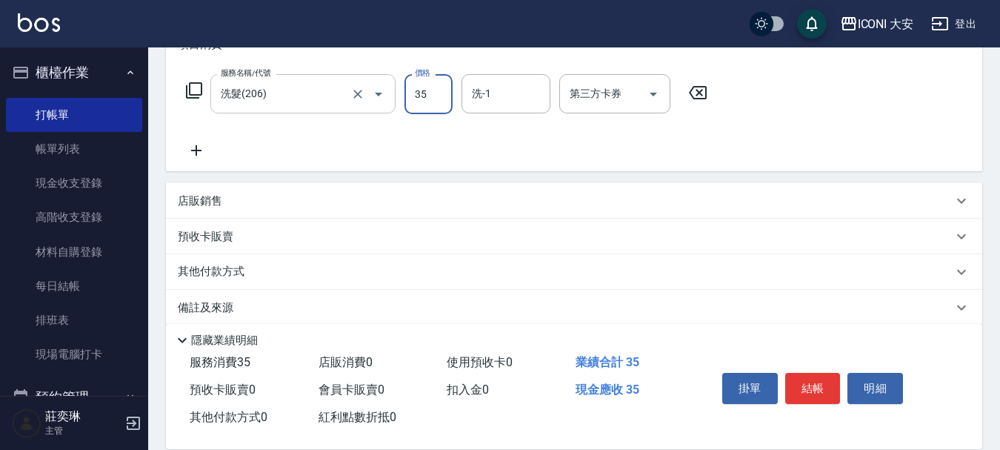
type input "35"
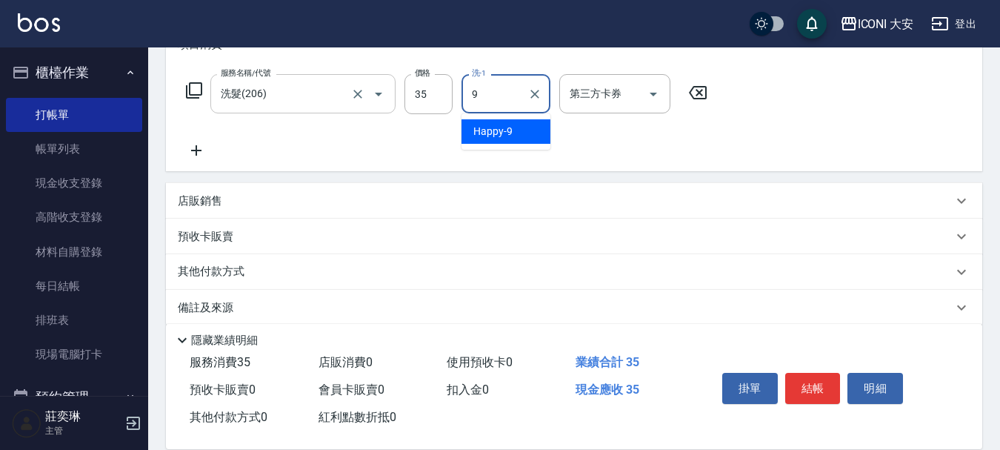
type input "Happy-9"
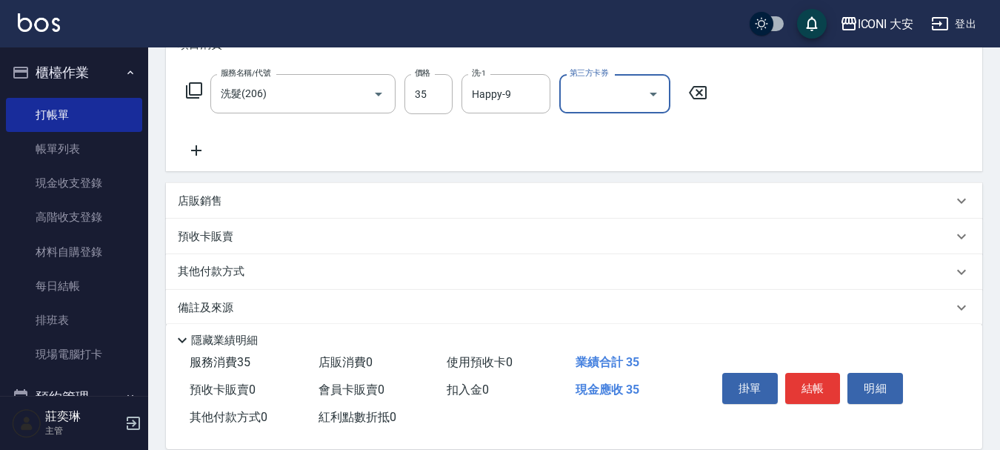
click at [196, 153] on icon at bounding box center [196, 150] width 10 height 10
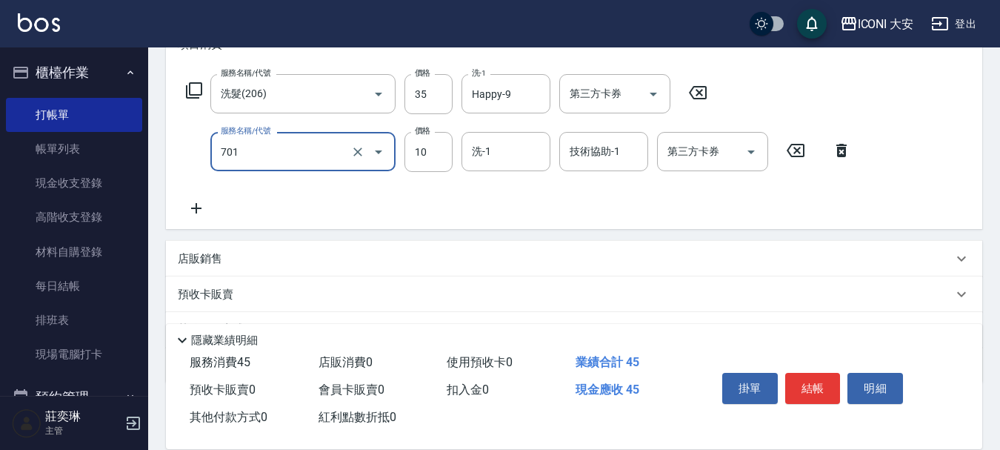
type input "潤絲(701)"
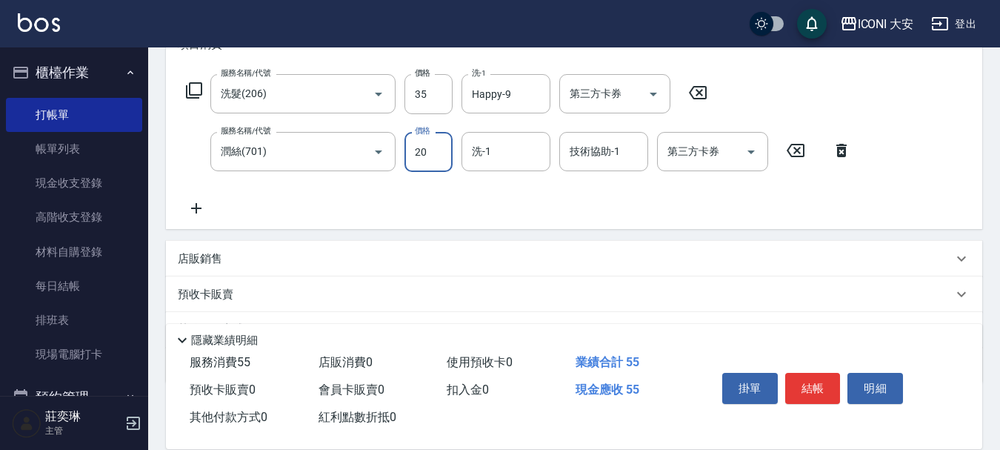
type input "20"
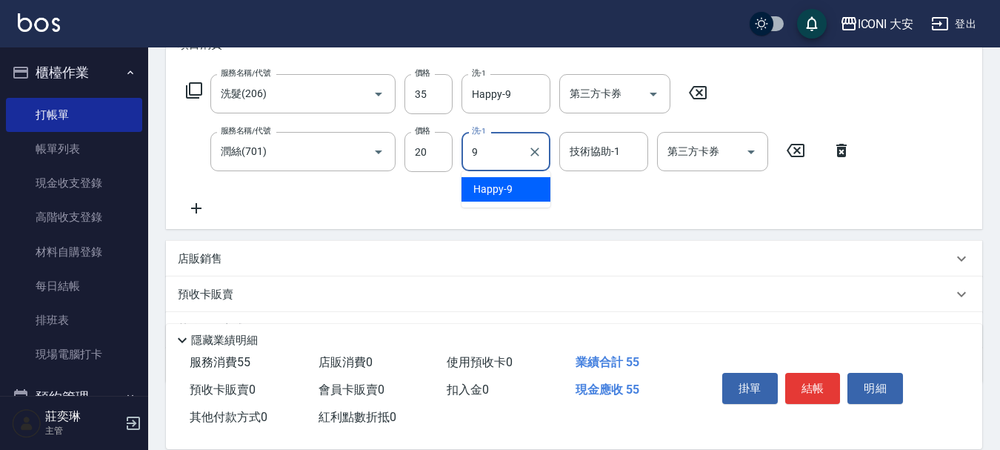
type input "Happy-9"
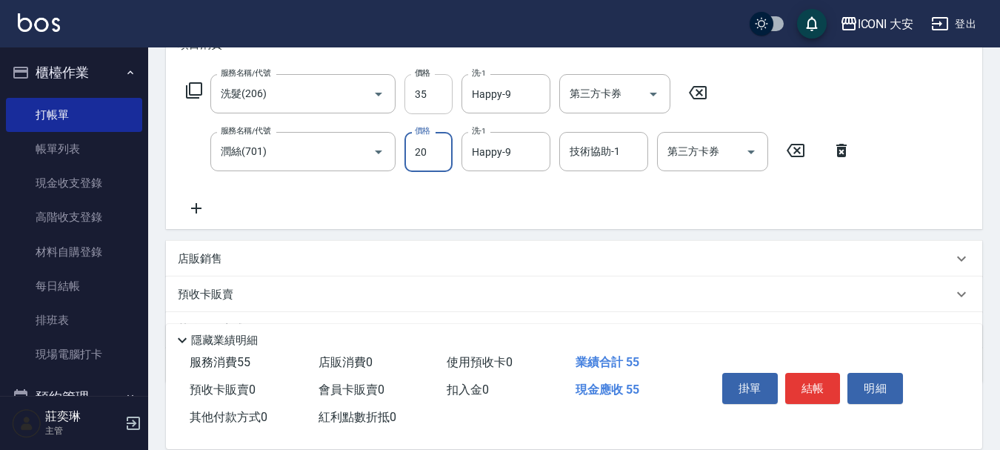
click at [424, 90] on input "35" at bounding box center [428, 94] width 48 height 40
click at [433, 90] on input "35" at bounding box center [428, 94] width 48 height 40
type input "350"
click at [809, 377] on button "結帳" at bounding box center [813, 388] width 56 height 31
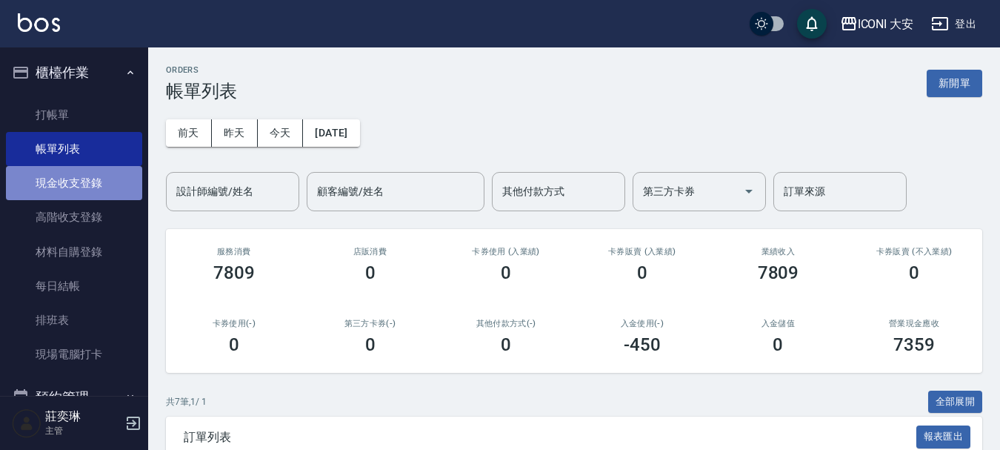
click at [82, 175] on link "現金收支登錄" at bounding box center [74, 183] width 136 height 34
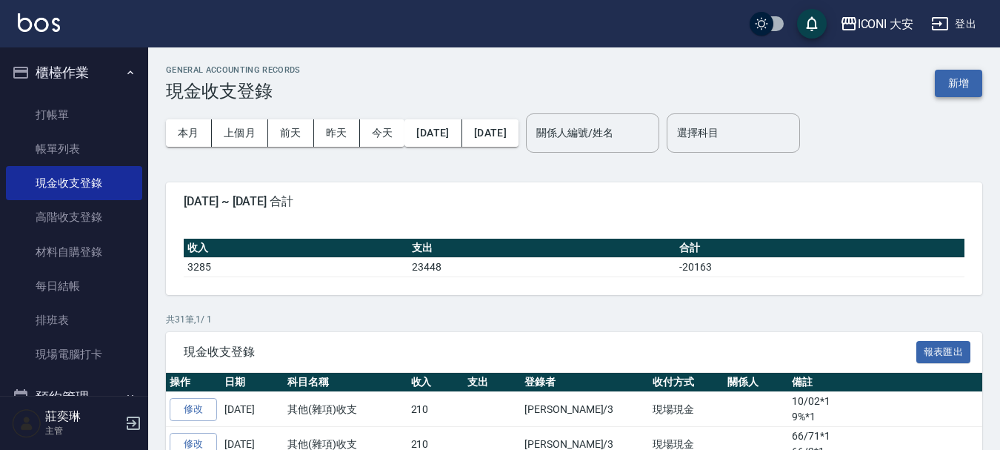
click at [958, 79] on button "新增" at bounding box center [958, 83] width 47 height 27
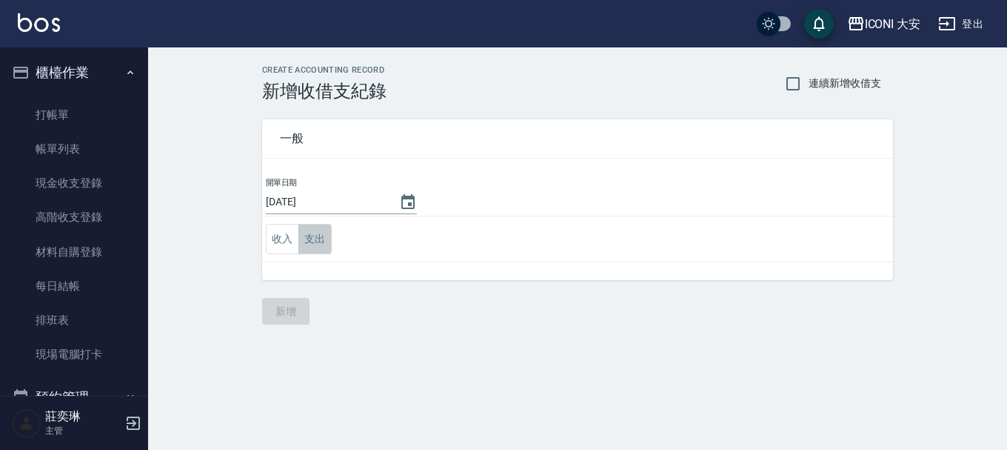
click at [312, 244] on button "支出" at bounding box center [315, 239] width 33 height 30
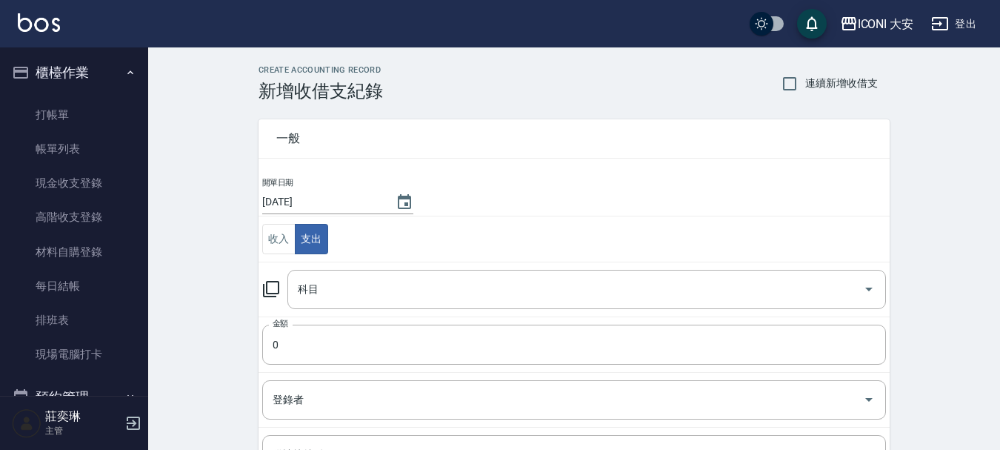
click at [270, 290] on icon at bounding box center [271, 289] width 18 height 18
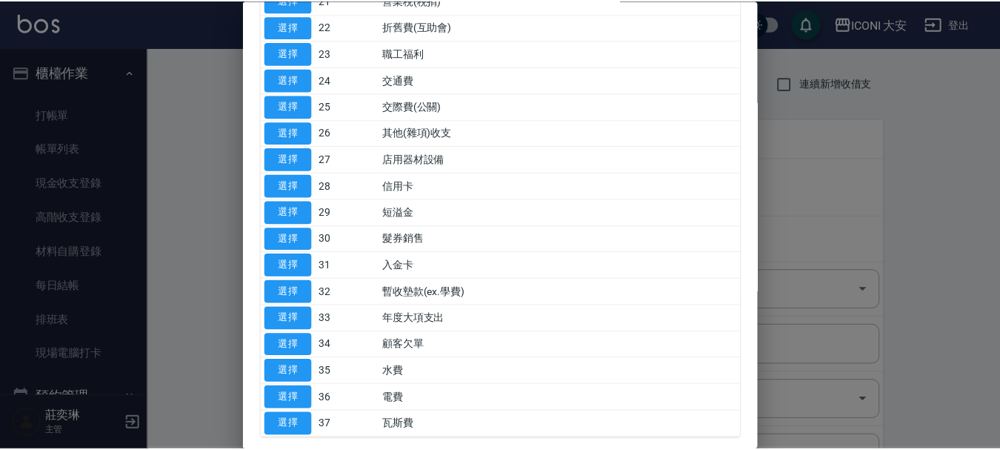
scroll to position [713, 0]
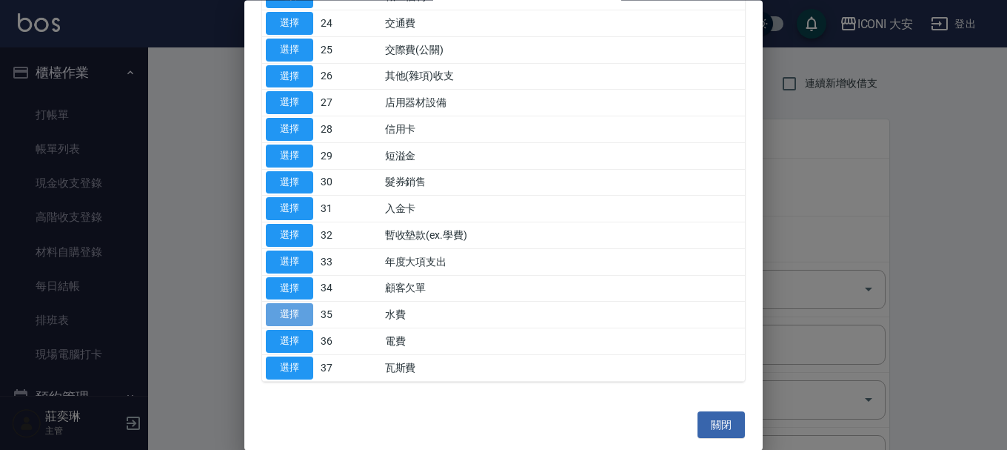
click at [290, 316] on button "選擇" at bounding box center [289, 315] width 47 height 23
type input "35 水費"
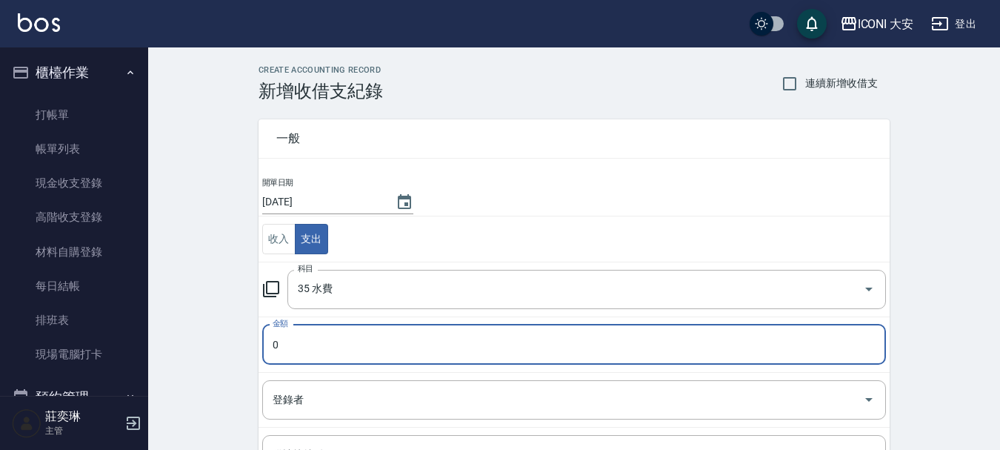
click at [308, 348] on input "0" at bounding box center [574, 344] width 624 height 40
type input "1258"
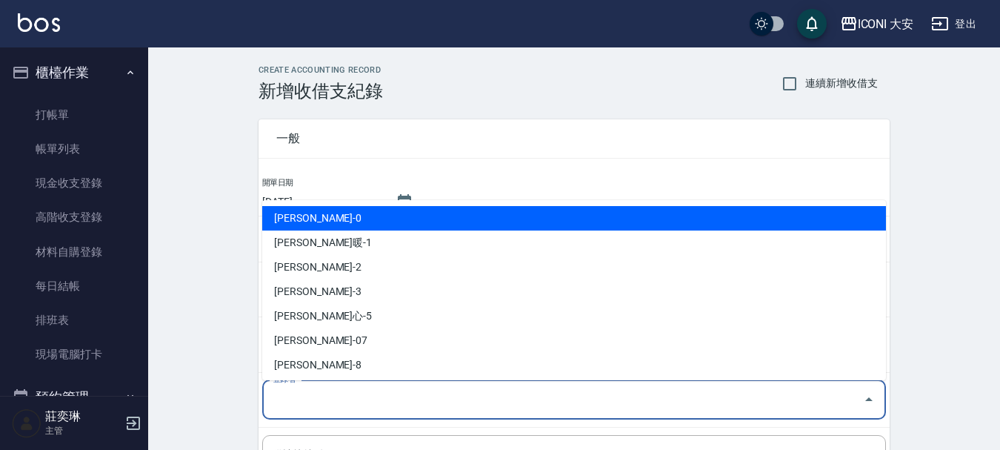
click at [334, 406] on input "登錄者" at bounding box center [563, 400] width 588 height 26
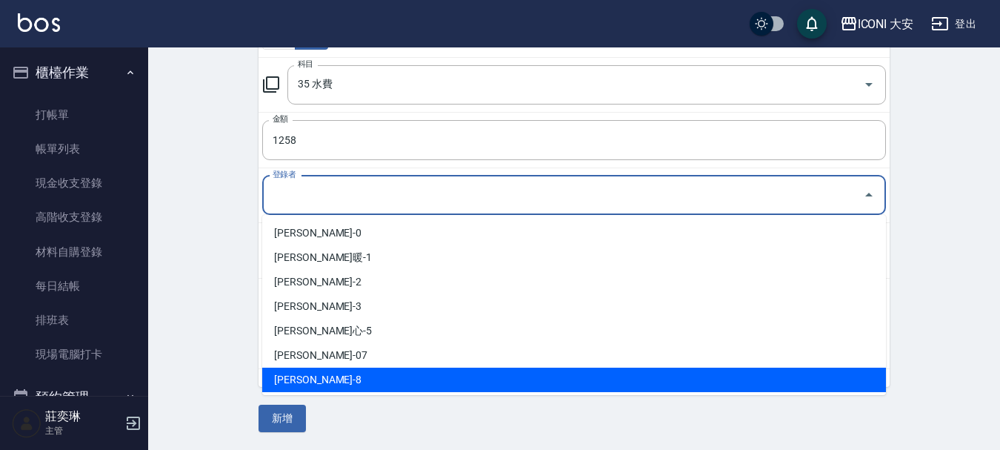
scroll to position [27, 0]
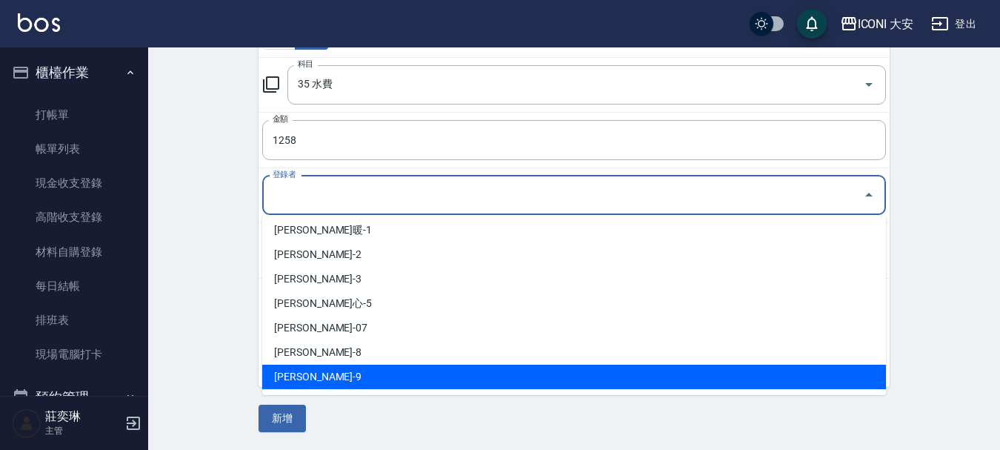
click at [325, 383] on li "[PERSON_NAME]-9" at bounding box center [574, 376] width 624 height 24
type input "[PERSON_NAME]-9"
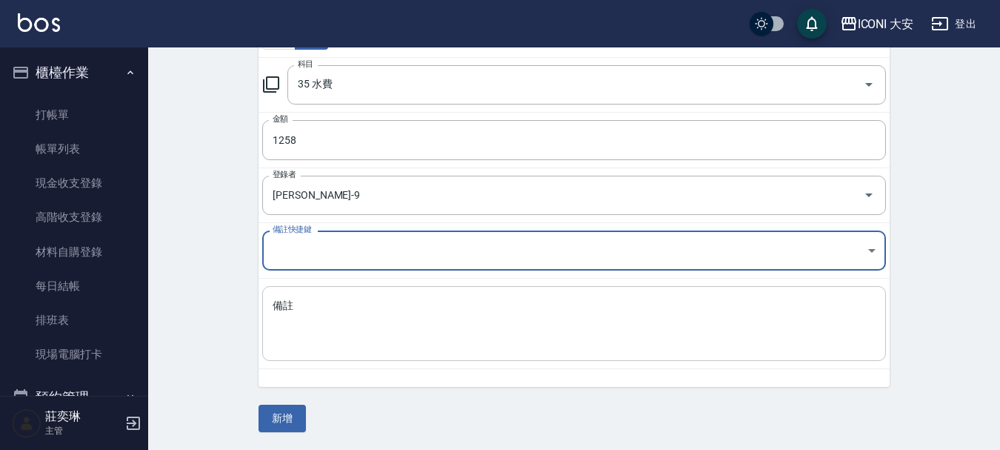
click at [310, 324] on textarea "備註" at bounding box center [574, 324] width 603 height 50
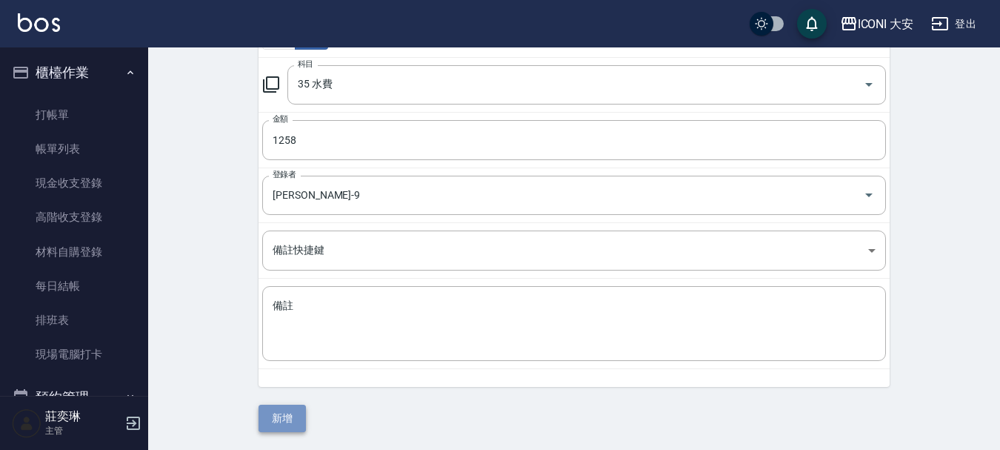
click at [289, 419] on button "新增" at bounding box center [282, 417] width 47 height 27
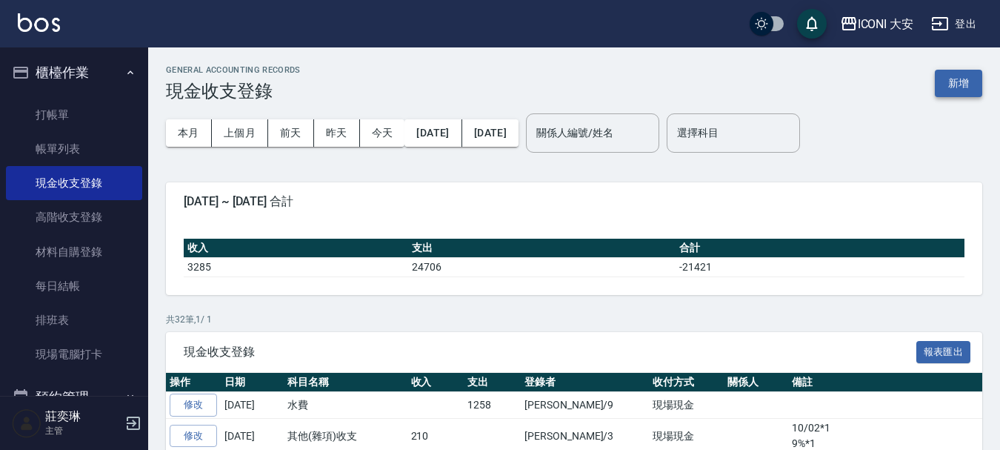
click at [961, 76] on button "新增" at bounding box center [958, 83] width 47 height 27
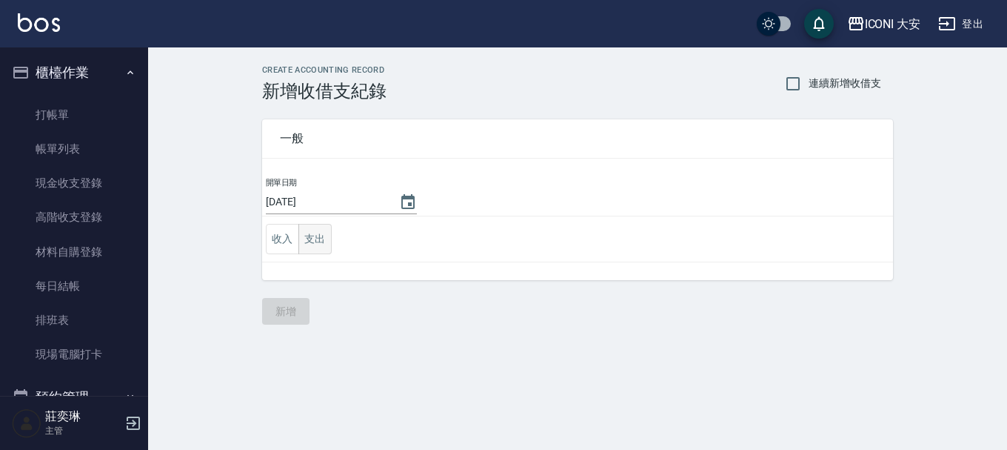
click at [316, 241] on button "支出" at bounding box center [315, 239] width 33 height 30
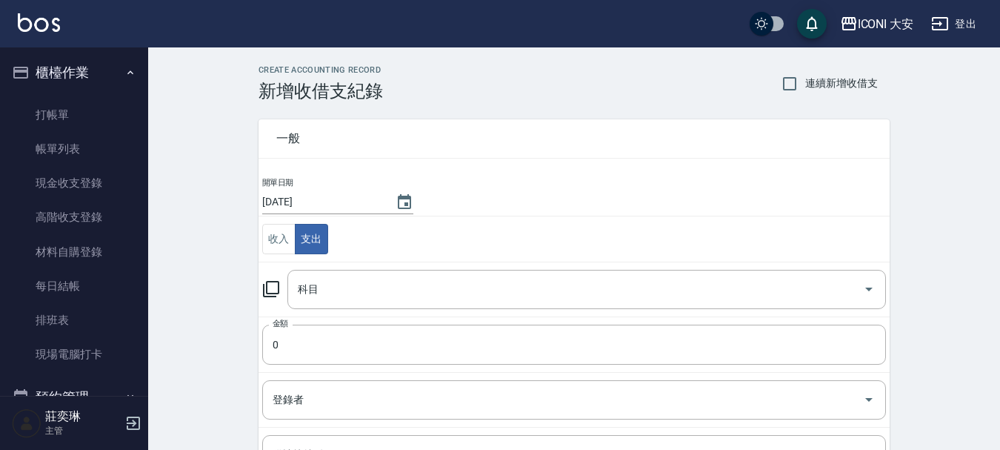
click at [270, 289] on icon at bounding box center [271, 289] width 18 height 18
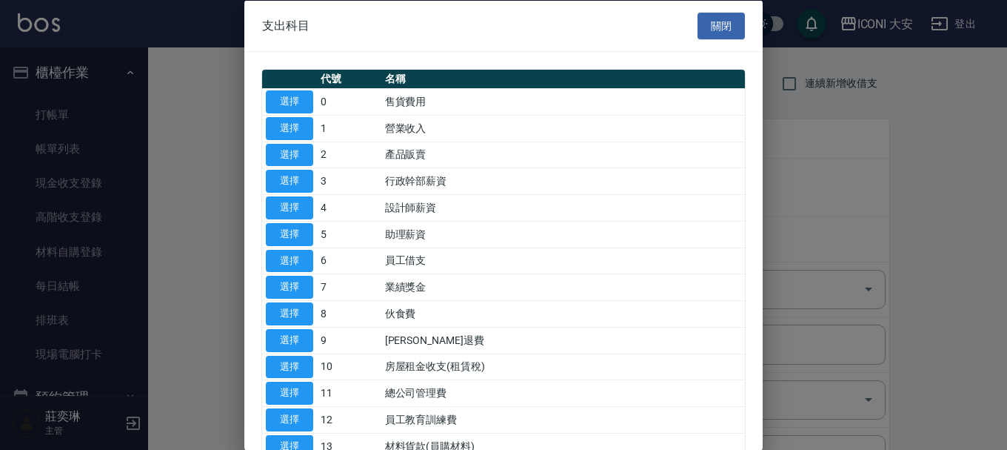
scroll to position [296, 0]
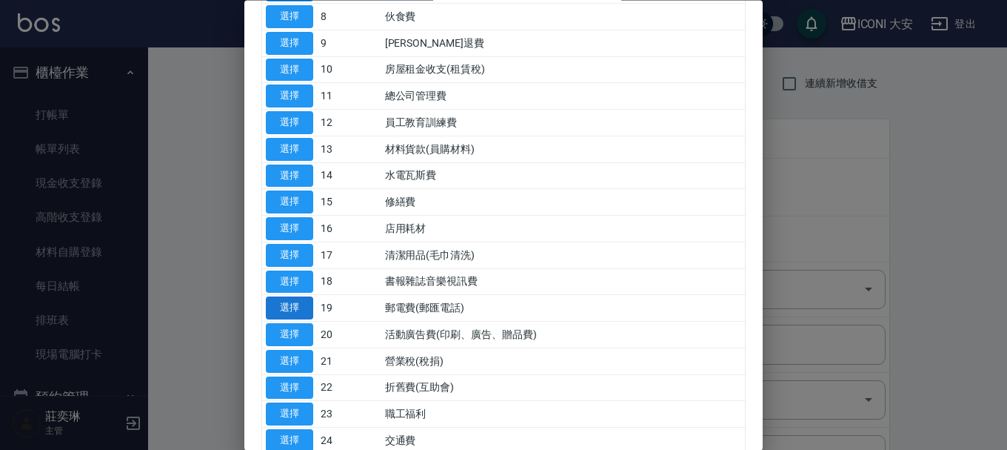
click at [282, 302] on button "選擇" at bounding box center [289, 308] width 47 height 23
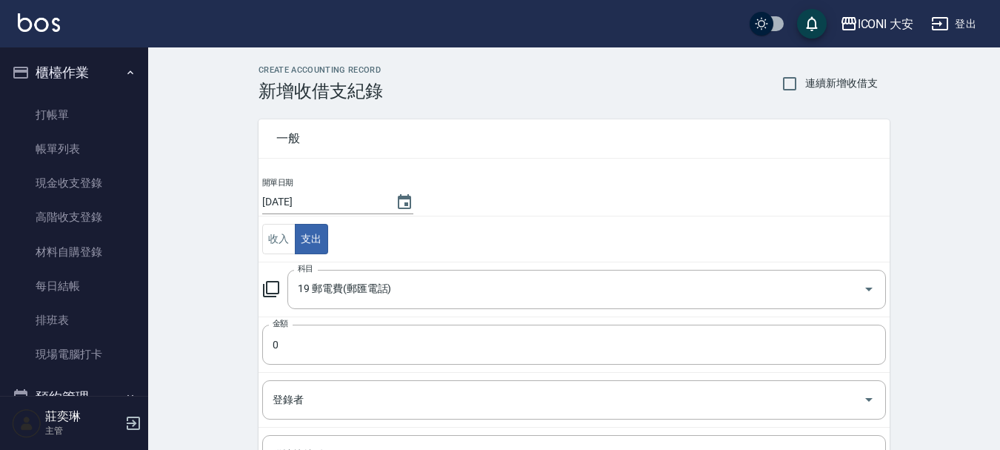
click at [274, 285] on icon at bounding box center [271, 289] width 18 height 18
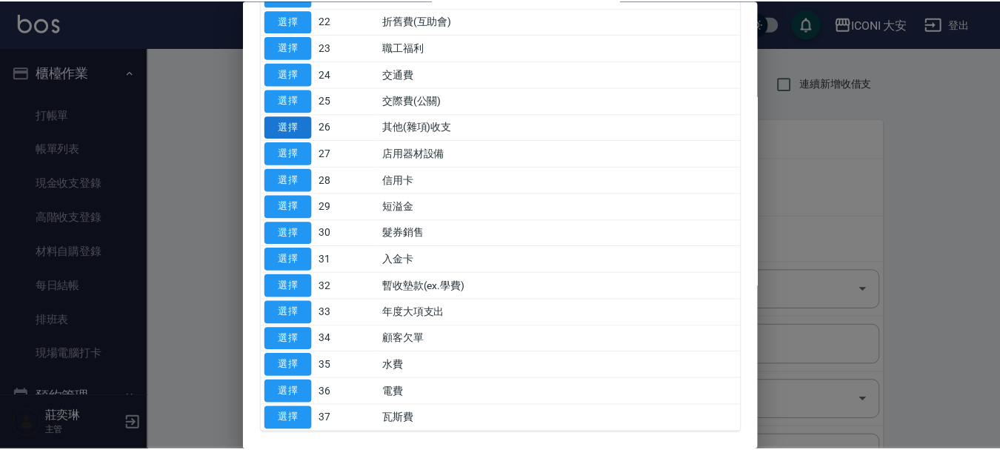
scroll to position [639, 0]
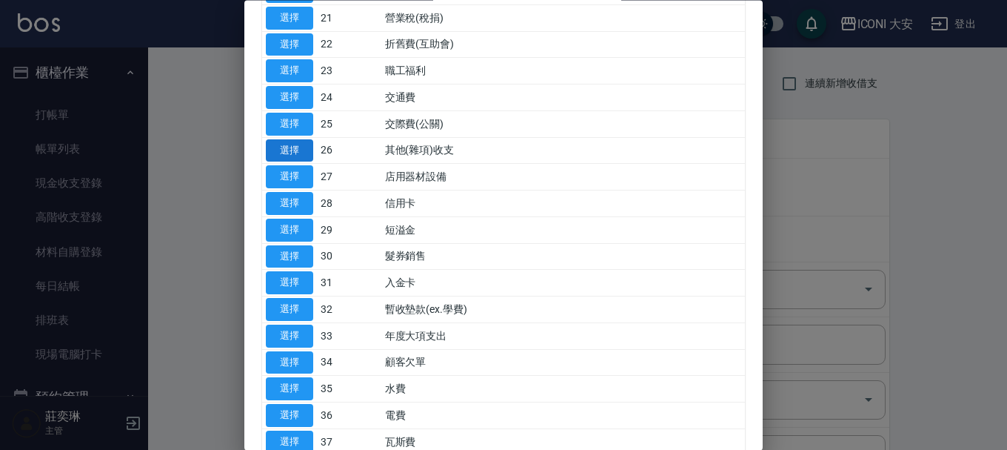
click at [294, 153] on button "選擇" at bounding box center [289, 150] width 47 height 23
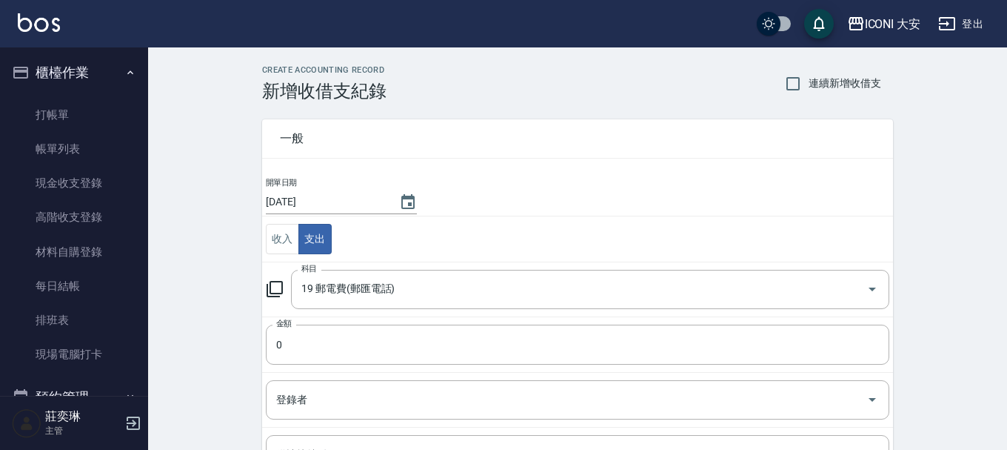
type input "26 其他(雜項)收支"
click at [303, 342] on input "0" at bounding box center [574, 344] width 624 height 40
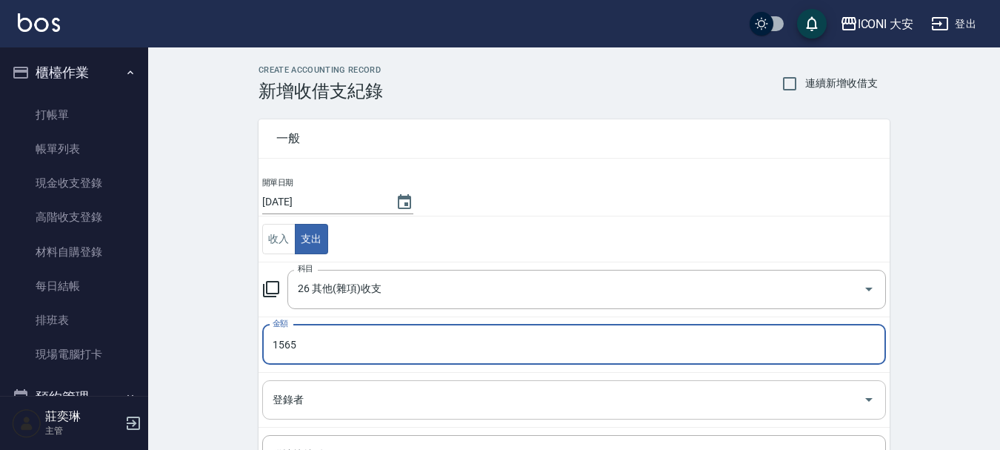
click at [392, 418] on div "登錄者" at bounding box center [574, 399] width 624 height 39
type input "1565"
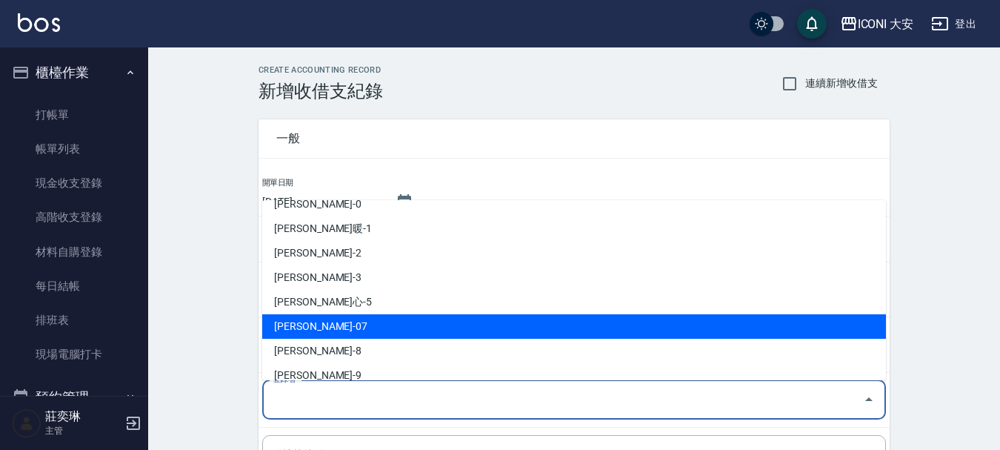
scroll to position [27, 0]
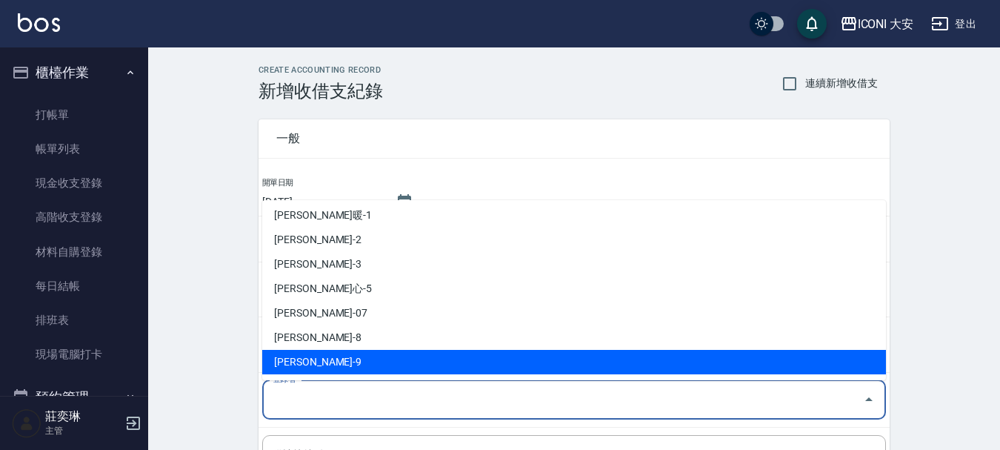
click at [293, 353] on li "[PERSON_NAME]-9" at bounding box center [574, 362] width 624 height 24
type input "[PERSON_NAME]-9"
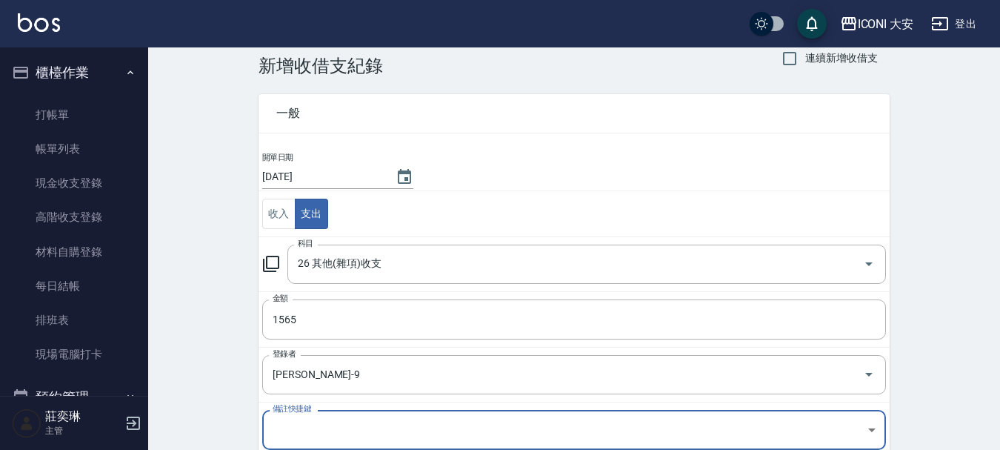
scroll to position [204, 0]
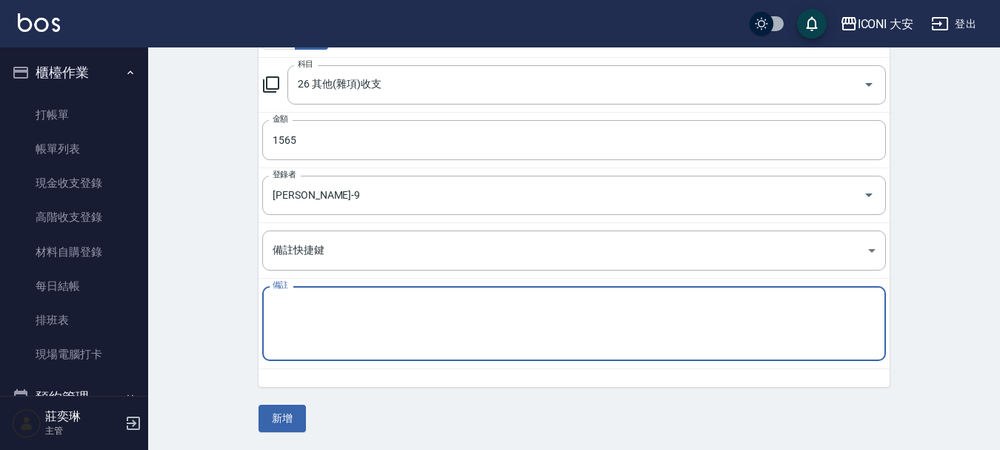
click at [307, 330] on textarea "備註" at bounding box center [574, 324] width 603 height 50
click at [311, 312] on textarea "27061142-150 y0073561288" at bounding box center [574, 324] width 603 height 50
click at [381, 321] on textarea "27061142-150 y007356-1288" at bounding box center [574, 324] width 603 height 50
type textarea "27061142-150 y007356-1288 27*8*6*9-127"
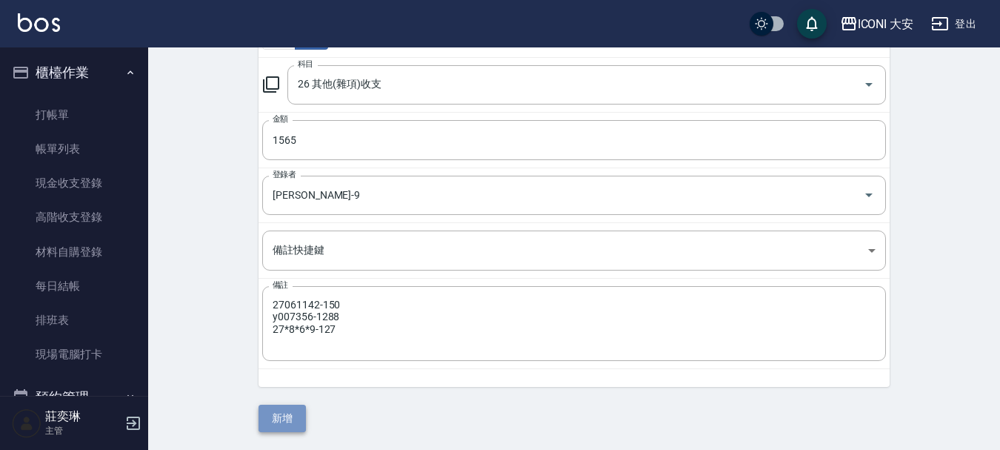
click at [273, 419] on button "新增" at bounding box center [282, 417] width 47 height 27
